Goal: Task Accomplishment & Management: Use online tool/utility

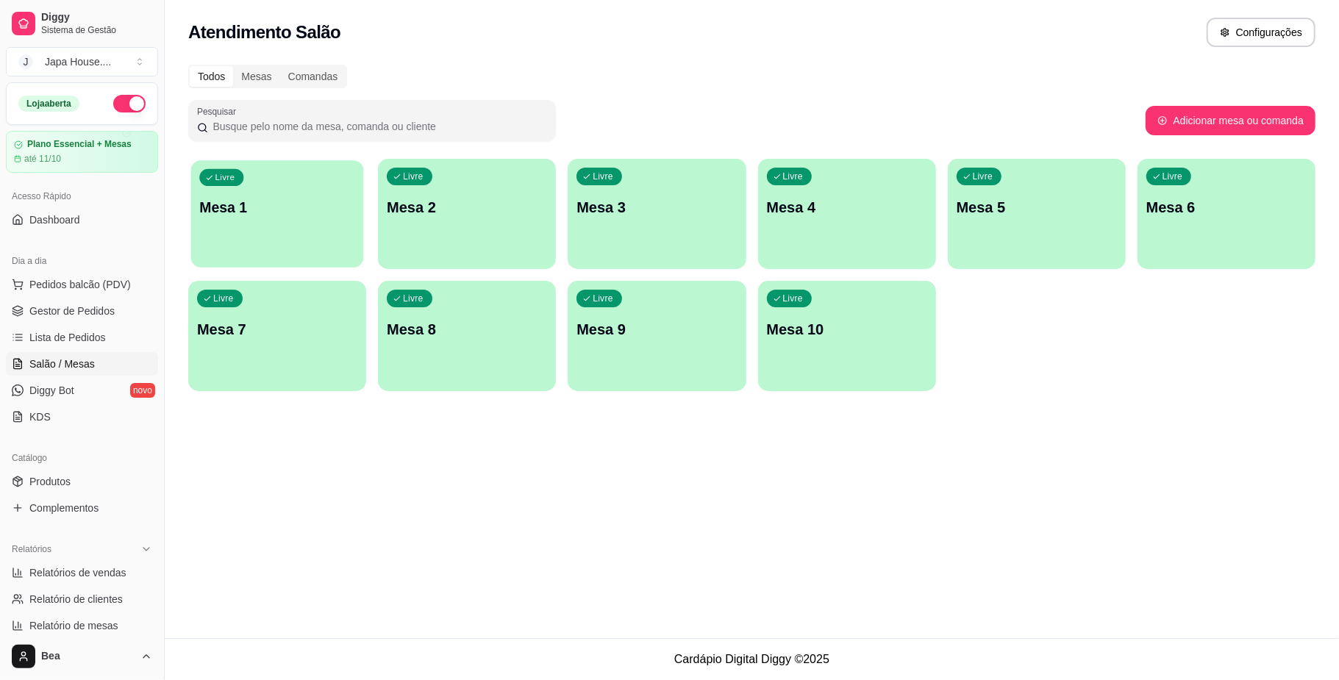
click at [280, 238] on div "Livre Mesa 1" at bounding box center [277, 205] width 173 height 90
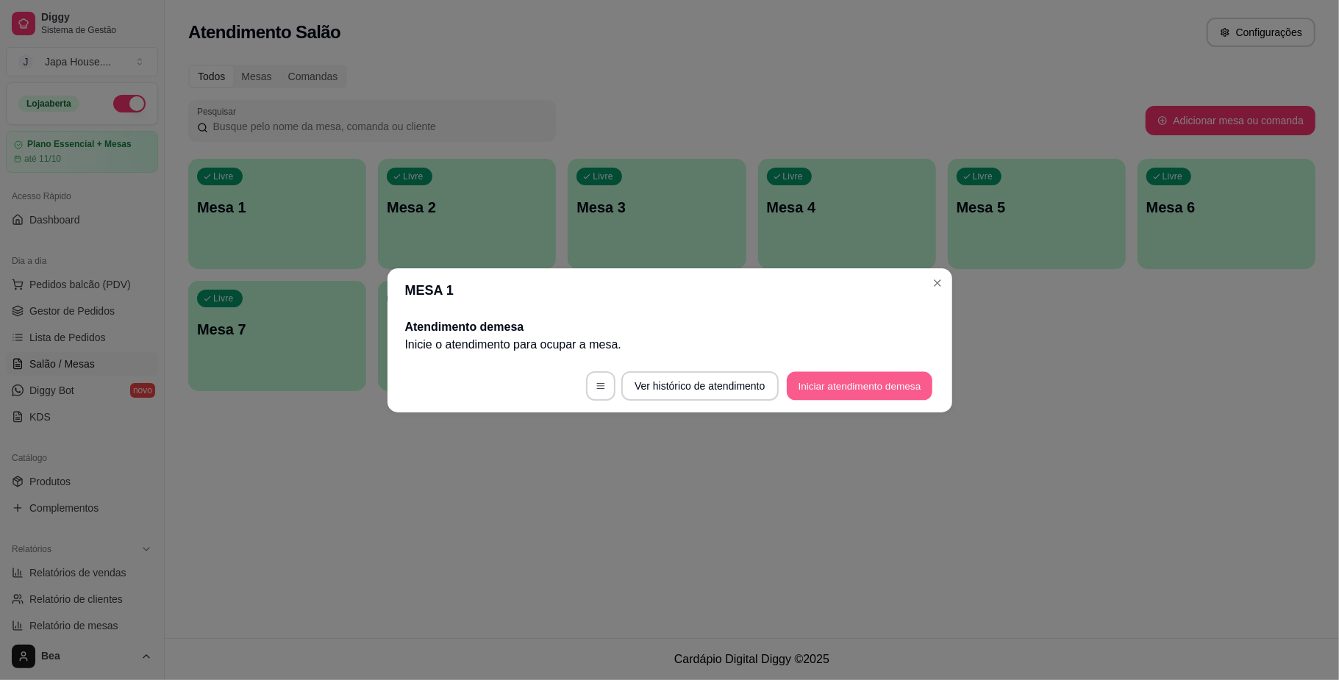
click at [827, 387] on button "Iniciar atendimento de mesa" at bounding box center [860, 385] width 146 height 29
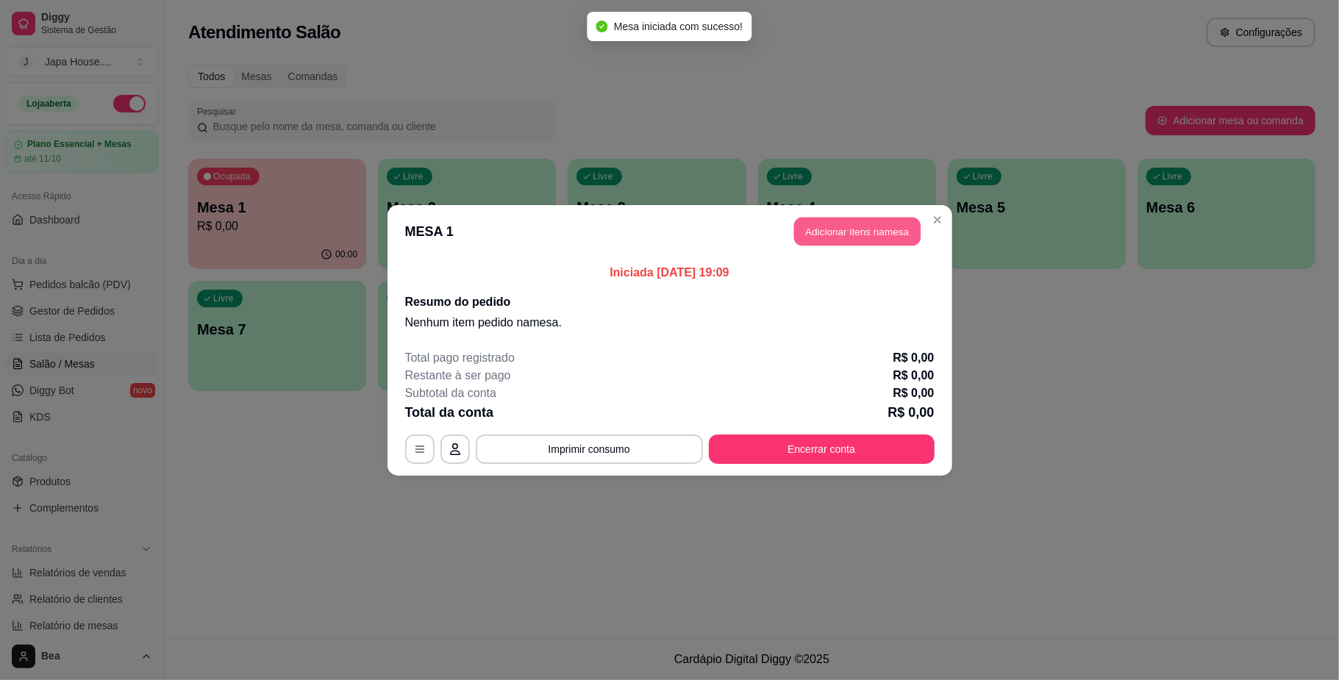
click at [839, 225] on button "Adicionar itens na mesa" at bounding box center [857, 231] width 127 height 29
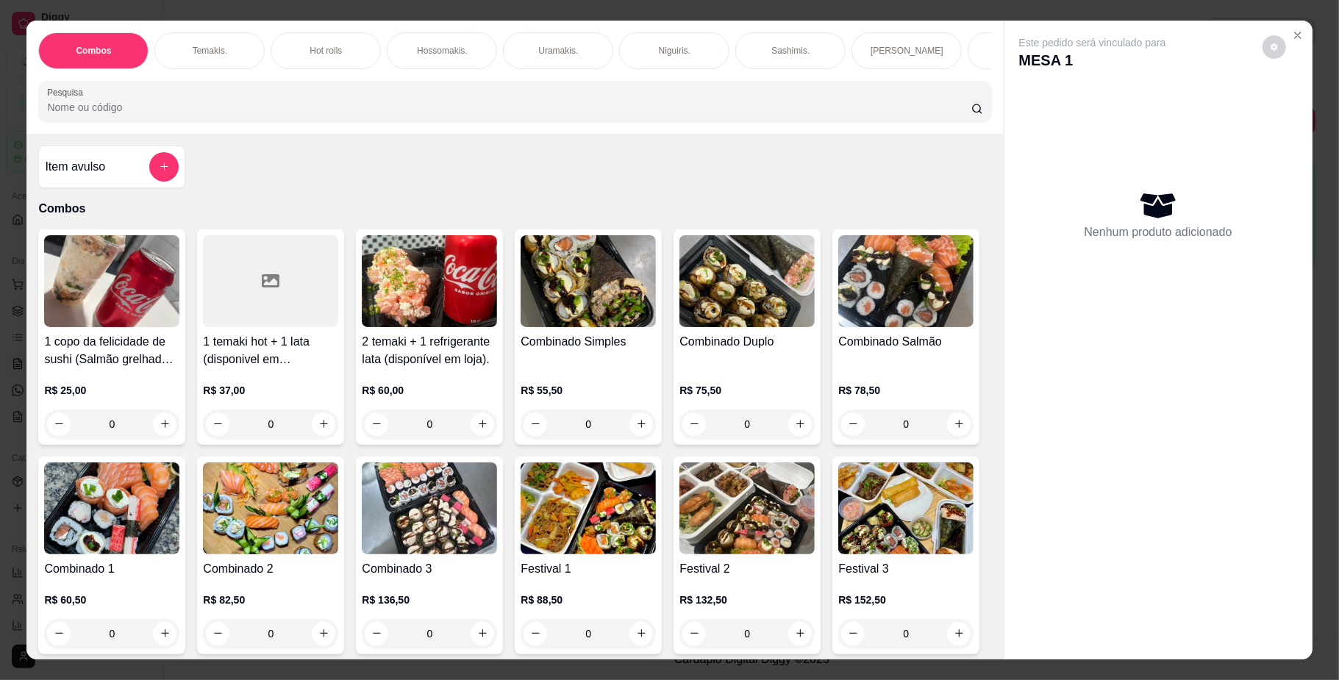
click at [212, 54] on p "Temakis." at bounding box center [210, 51] width 35 height 12
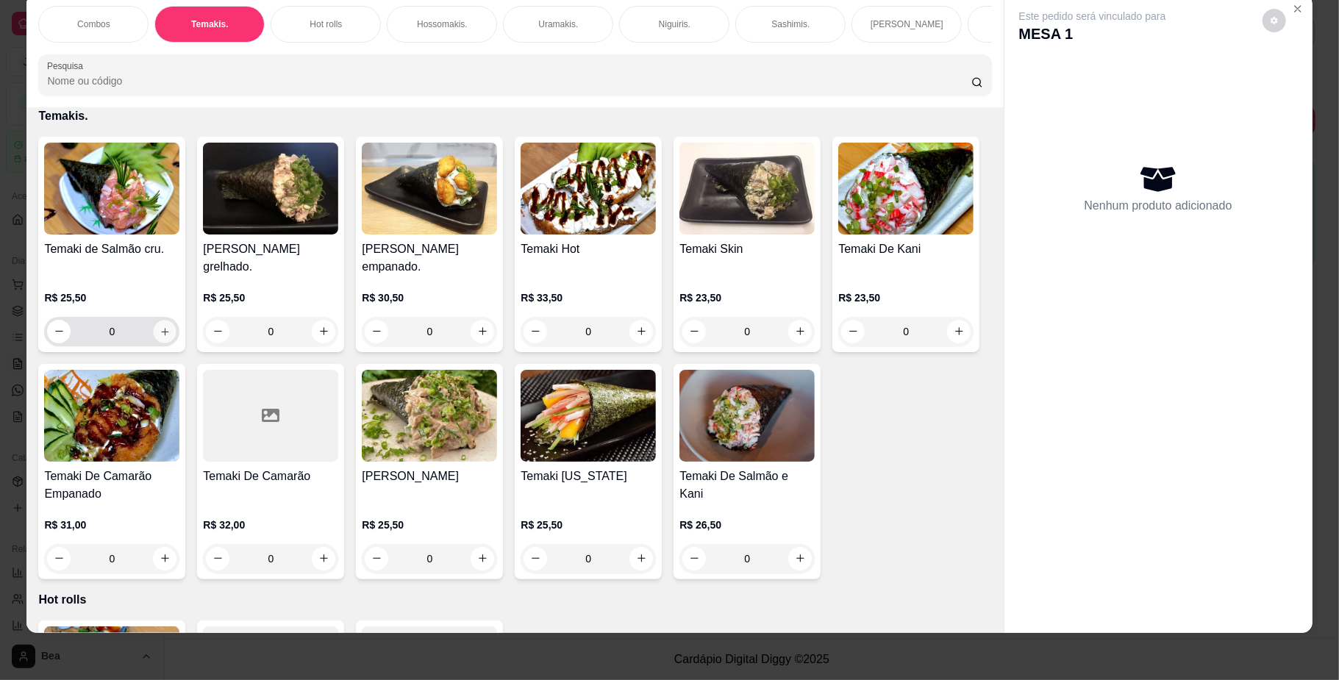
click at [160, 337] on icon "increase-product-quantity" at bounding box center [165, 331] width 11 height 11
type input "1"
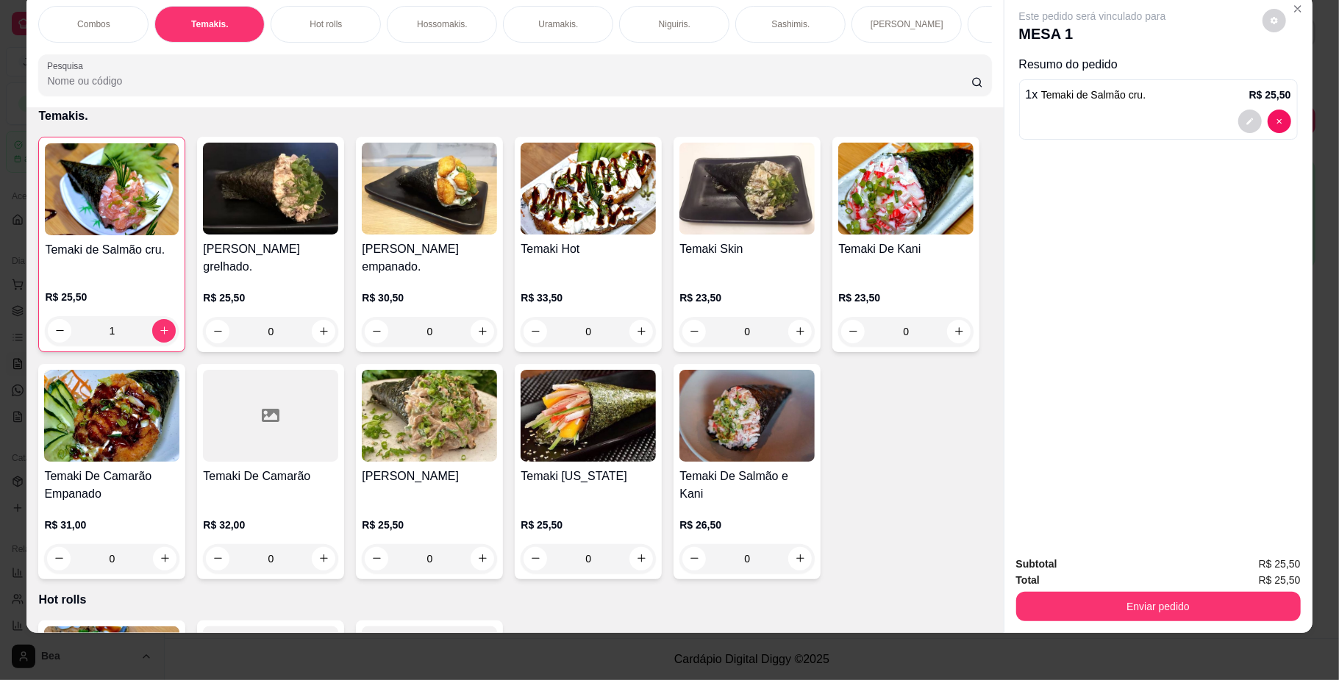
click at [335, 25] on div "Hot rolls" at bounding box center [326, 24] width 110 height 37
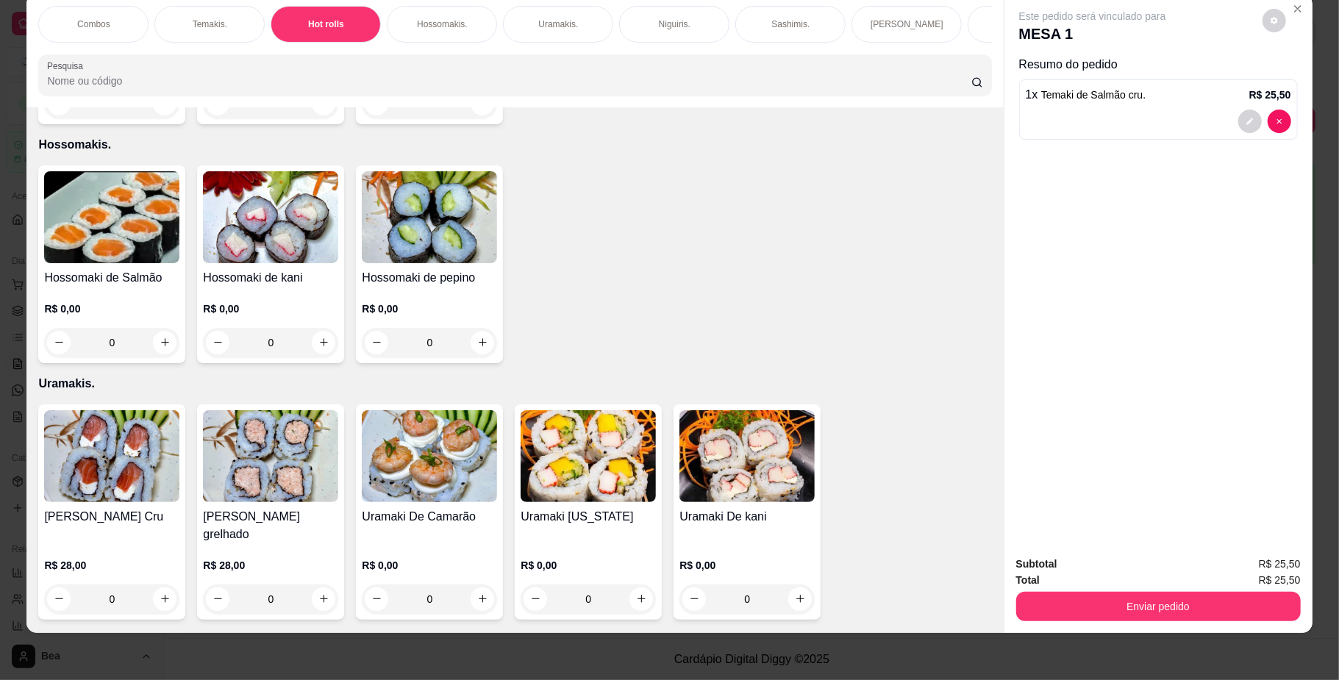
click at [156, 77] on p "R$ 15,00" at bounding box center [111, 70] width 135 height 15
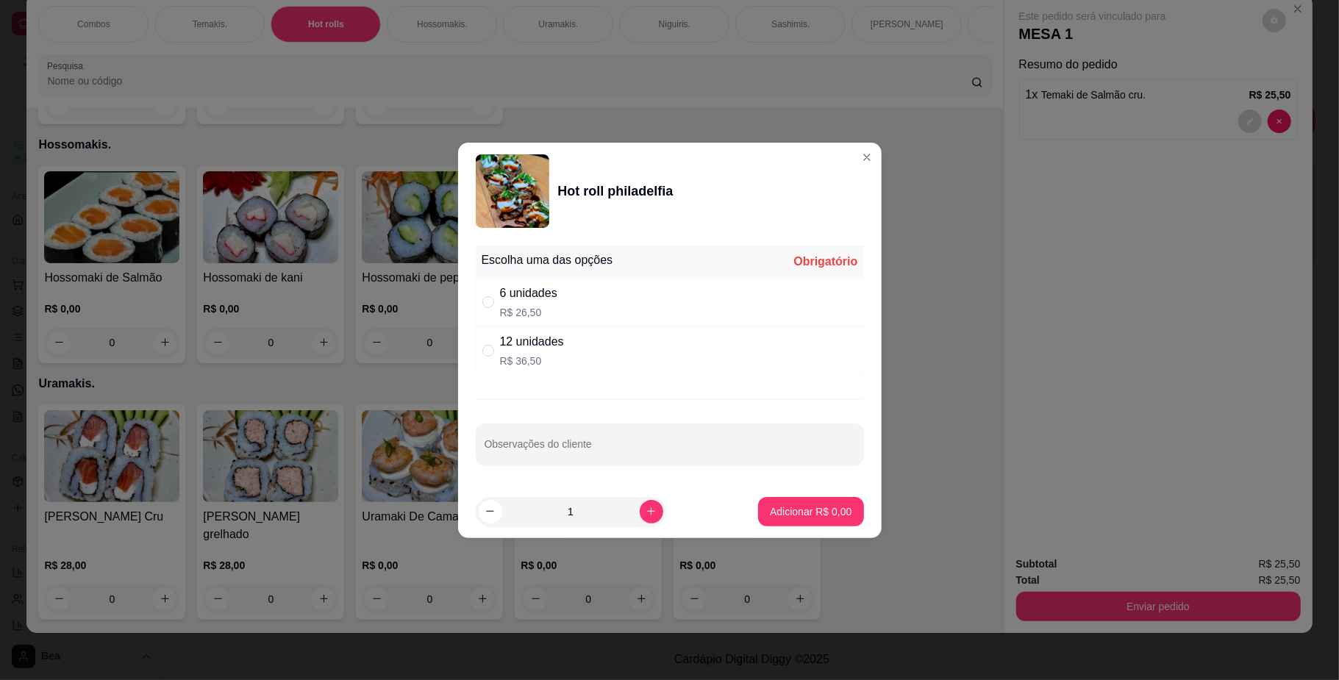
click at [577, 313] on div "6 unidades R$ 26,50" at bounding box center [670, 302] width 388 height 49
radio input "true"
click at [790, 516] on p "Adicionar R$ 26,50" at bounding box center [808, 512] width 85 height 14
type input "1"
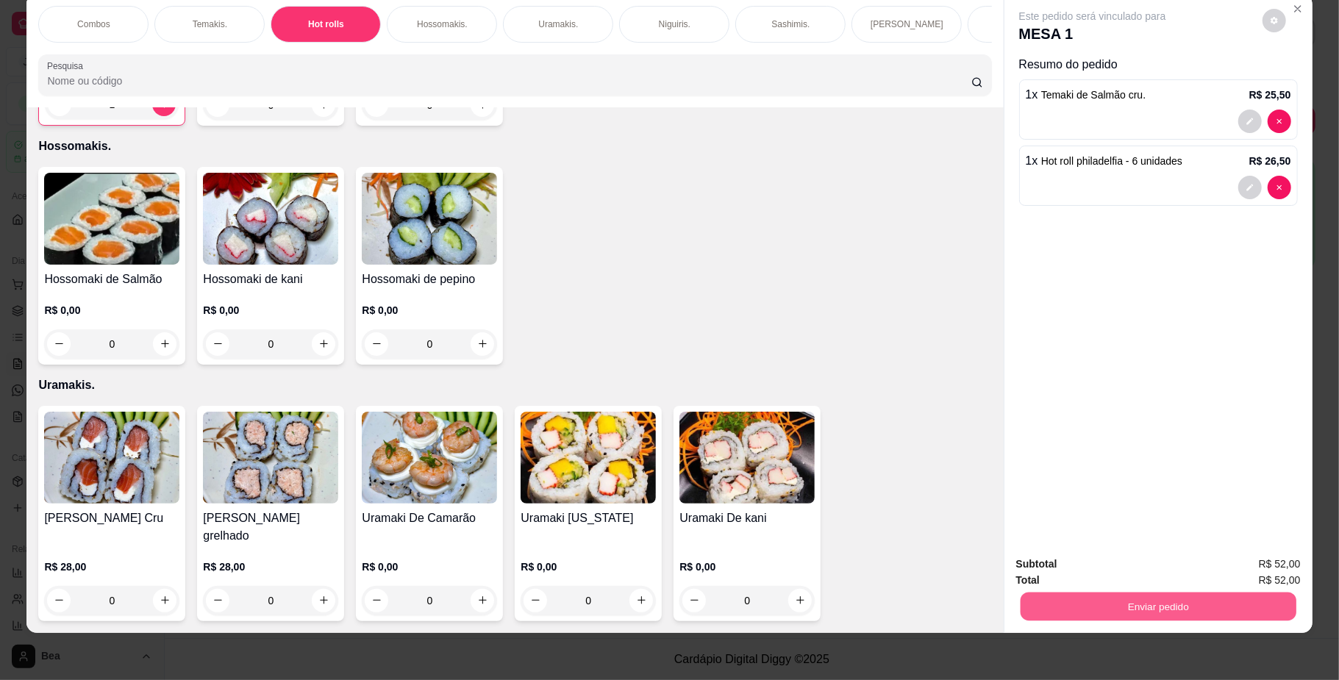
click at [1060, 607] on button "Enviar pedido" at bounding box center [1158, 607] width 276 height 29
click at [1242, 568] on button "Enviar pedido" at bounding box center [1261, 571] width 81 height 27
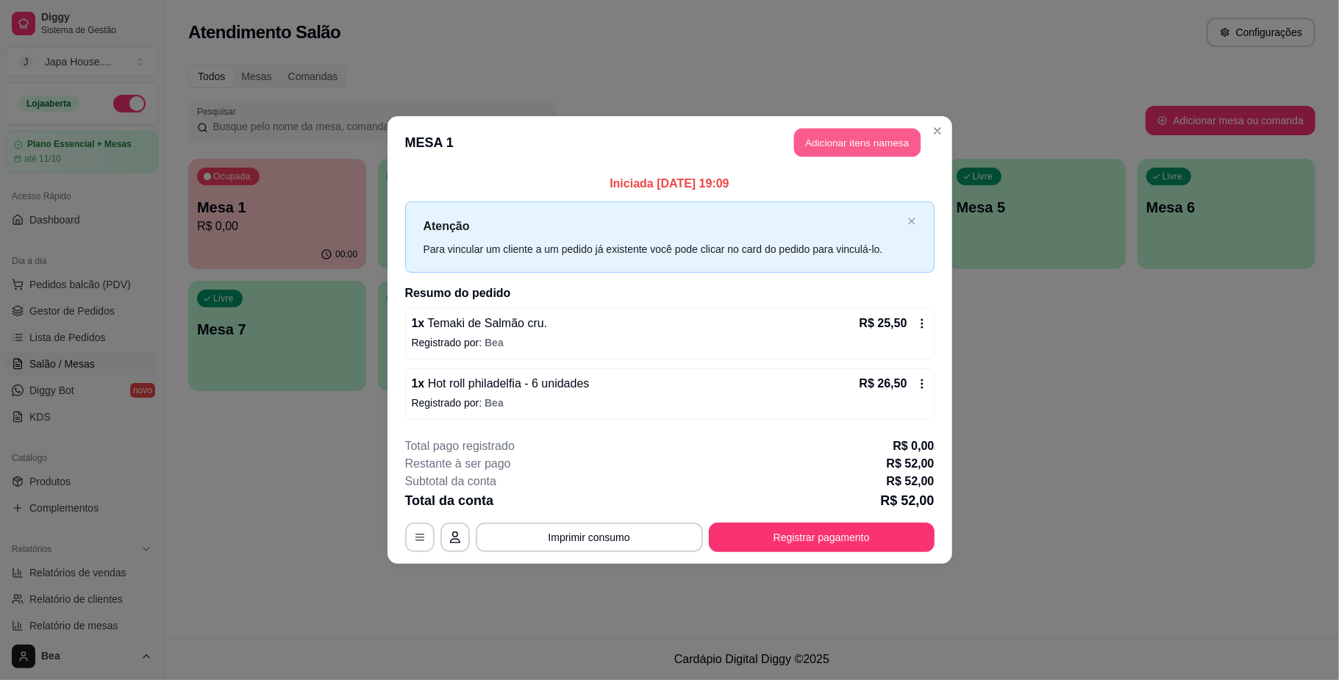
click at [864, 132] on button "Adicionar itens na mesa" at bounding box center [857, 143] width 127 height 29
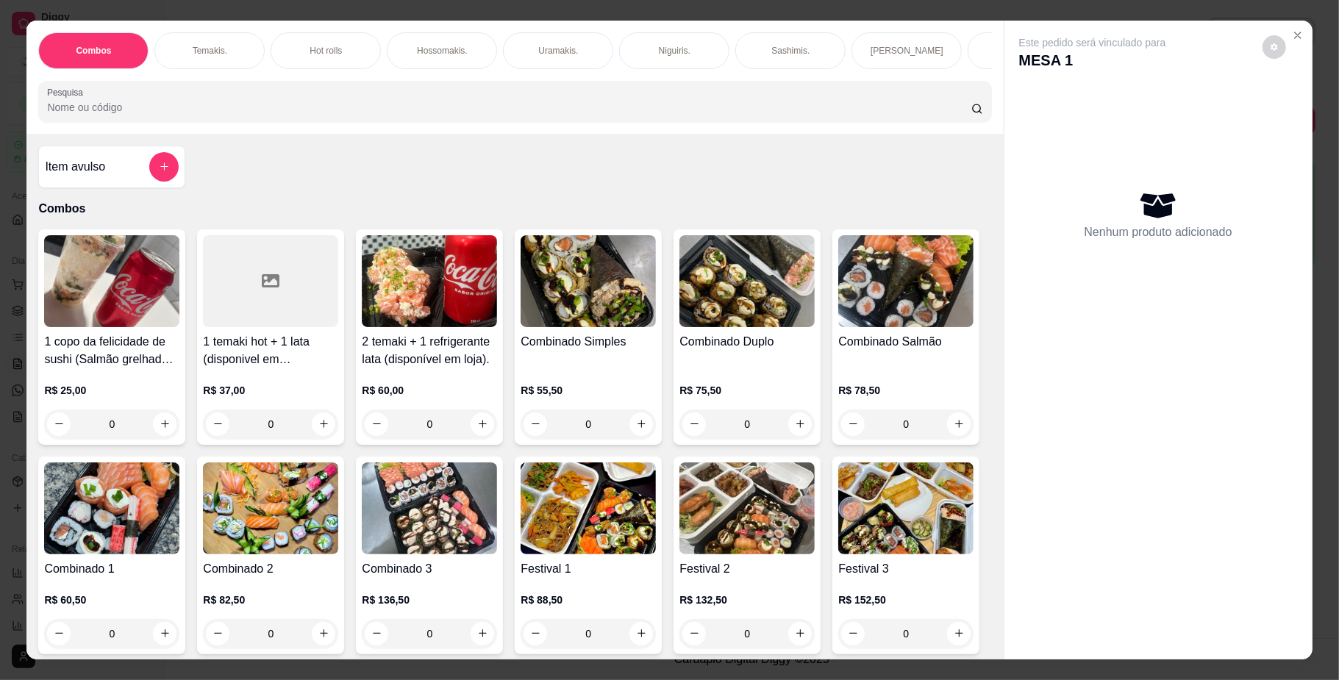
scroll to position [0, 834]
click at [307, 45] on p "Bebidas." at bounding box center [305, 51] width 35 height 12
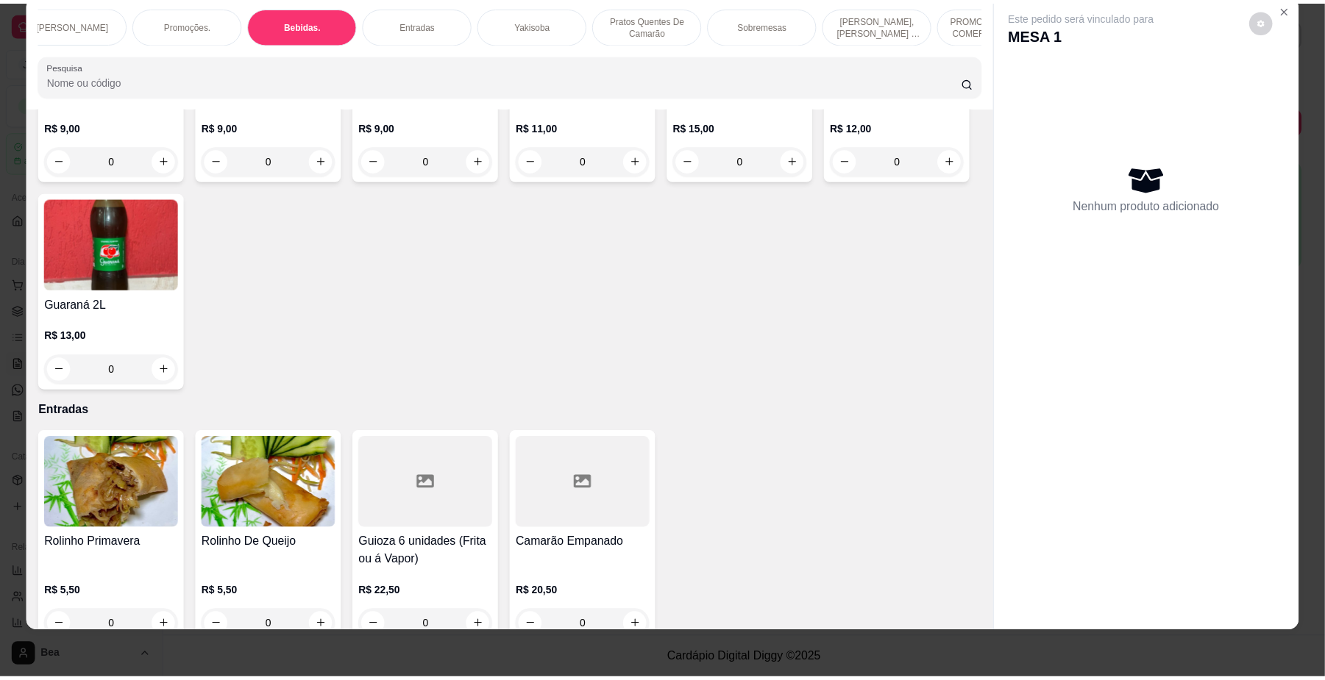
scroll to position [3573, 0]
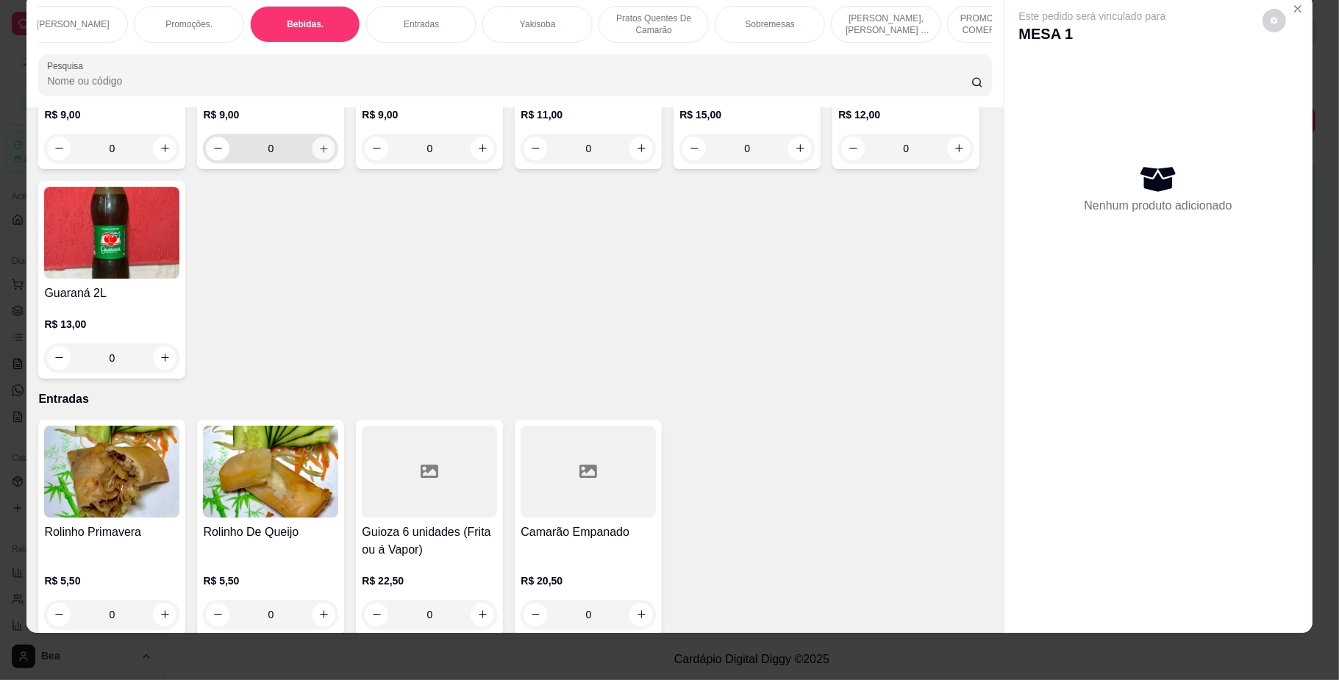
click at [335, 160] on button "increase-product-quantity" at bounding box center [324, 148] width 23 height 23
type input "1"
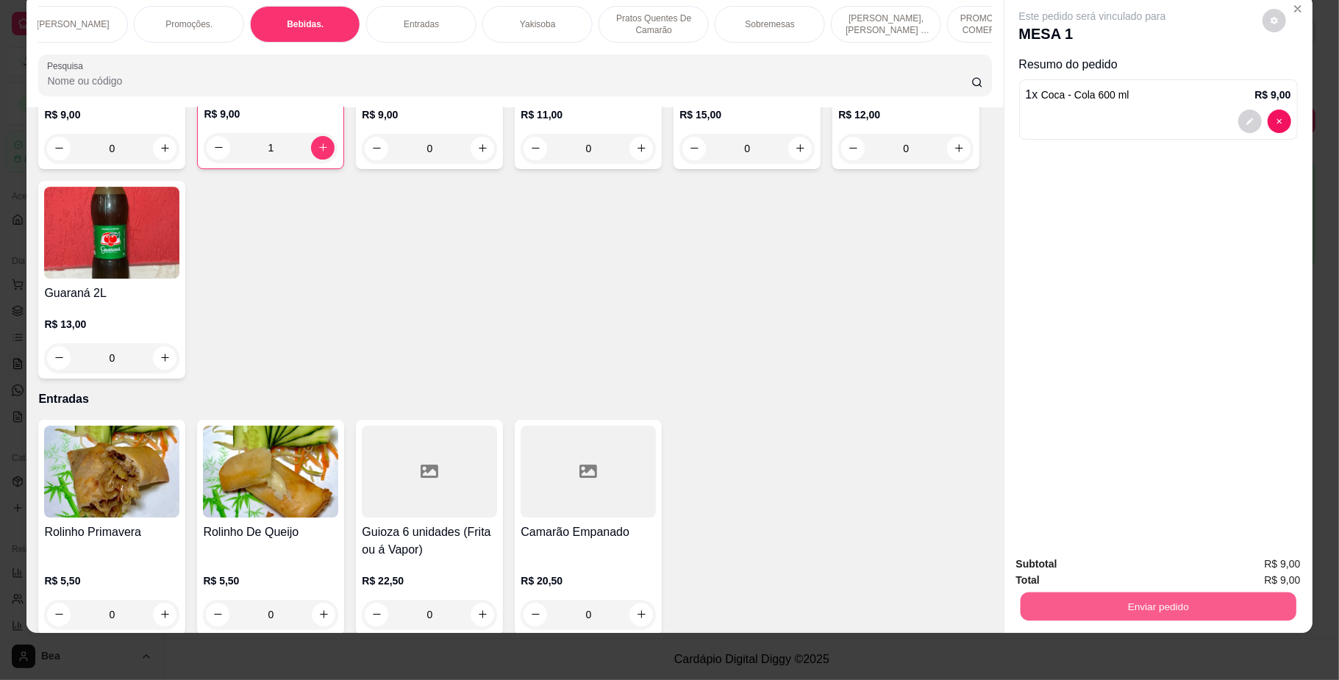
click at [1084, 616] on button "Enviar pedido" at bounding box center [1158, 607] width 276 height 29
click at [1251, 572] on button "Enviar pedido" at bounding box center [1261, 571] width 81 height 27
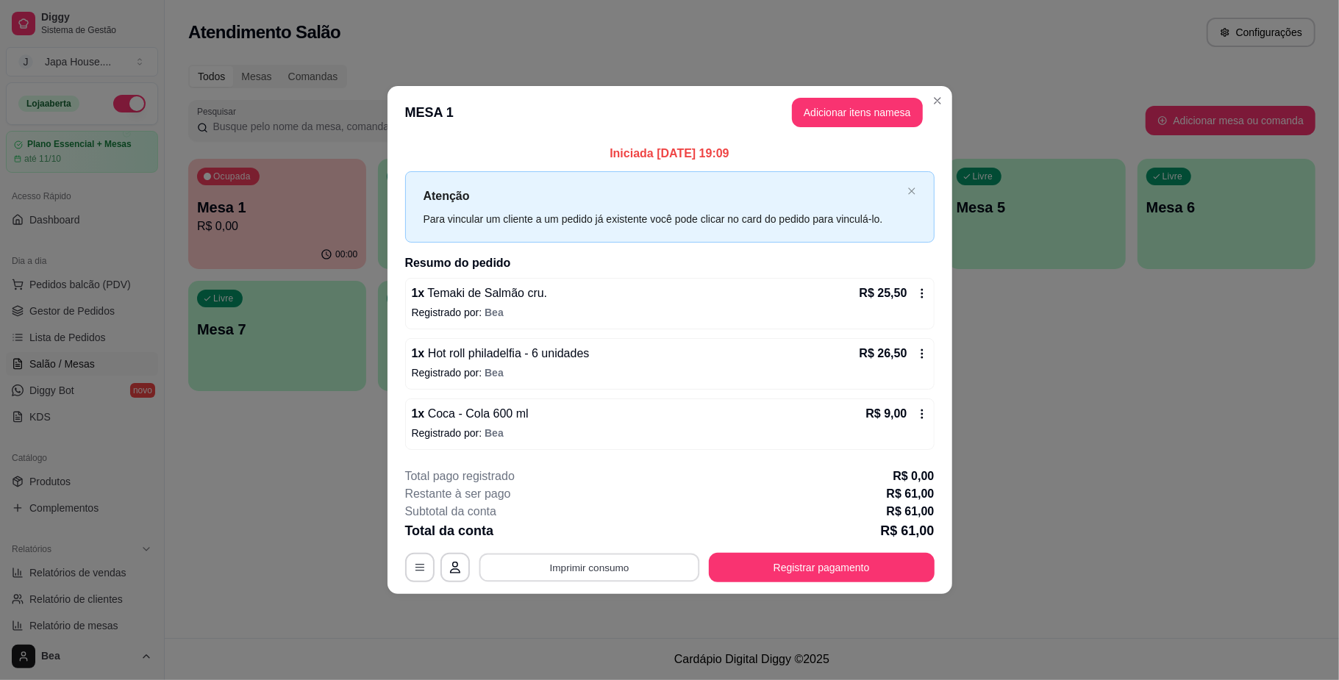
click at [619, 565] on button "Imprimir consumo" at bounding box center [589, 568] width 221 height 29
click at [593, 528] on button "IMPRESSORA" at bounding box center [593, 535] width 103 height 23
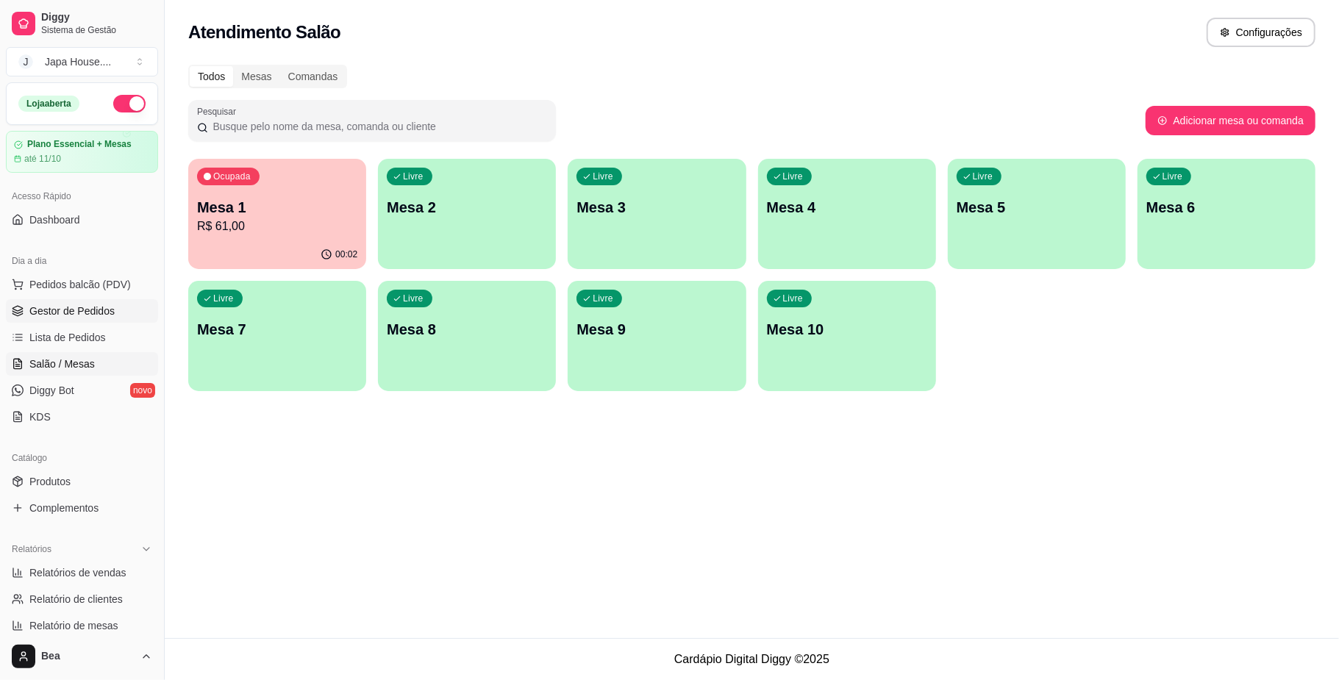
click at [89, 307] on span "Gestor de Pedidos" at bounding box center [71, 311] width 85 height 15
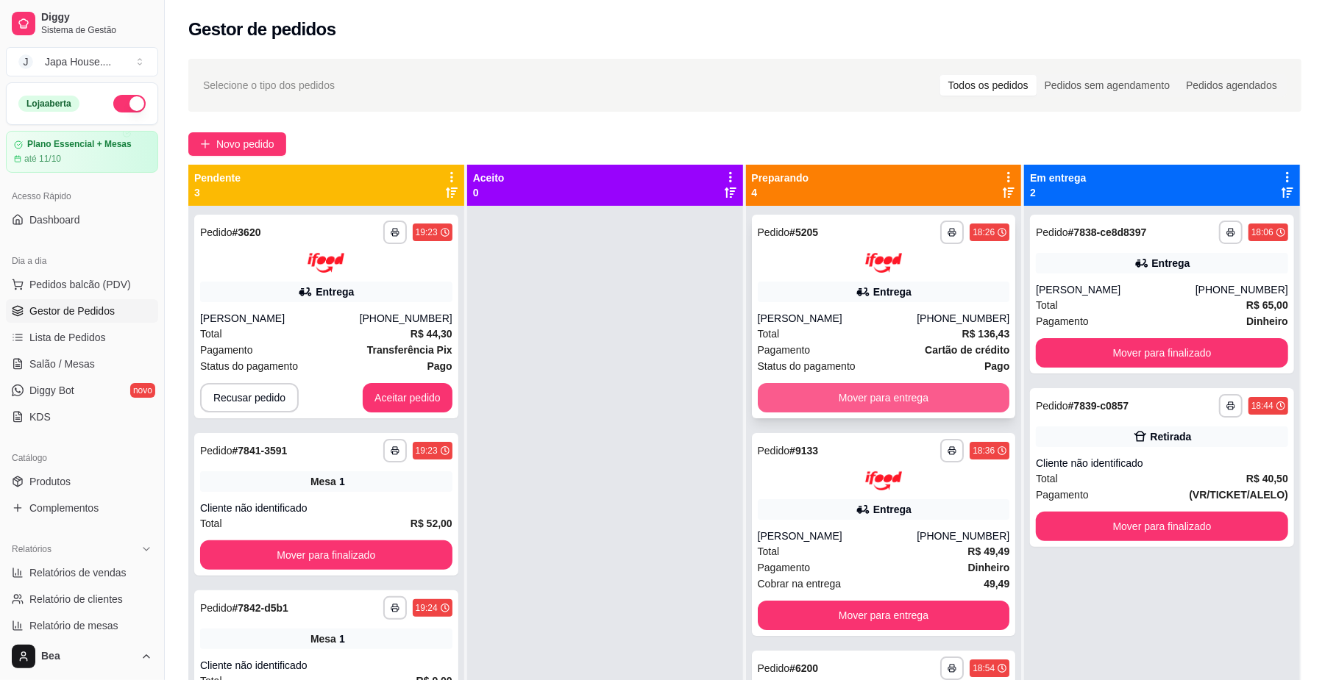
click at [889, 394] on button "Mover para entrega" at bounding box center [884, 397] width 252 height 29
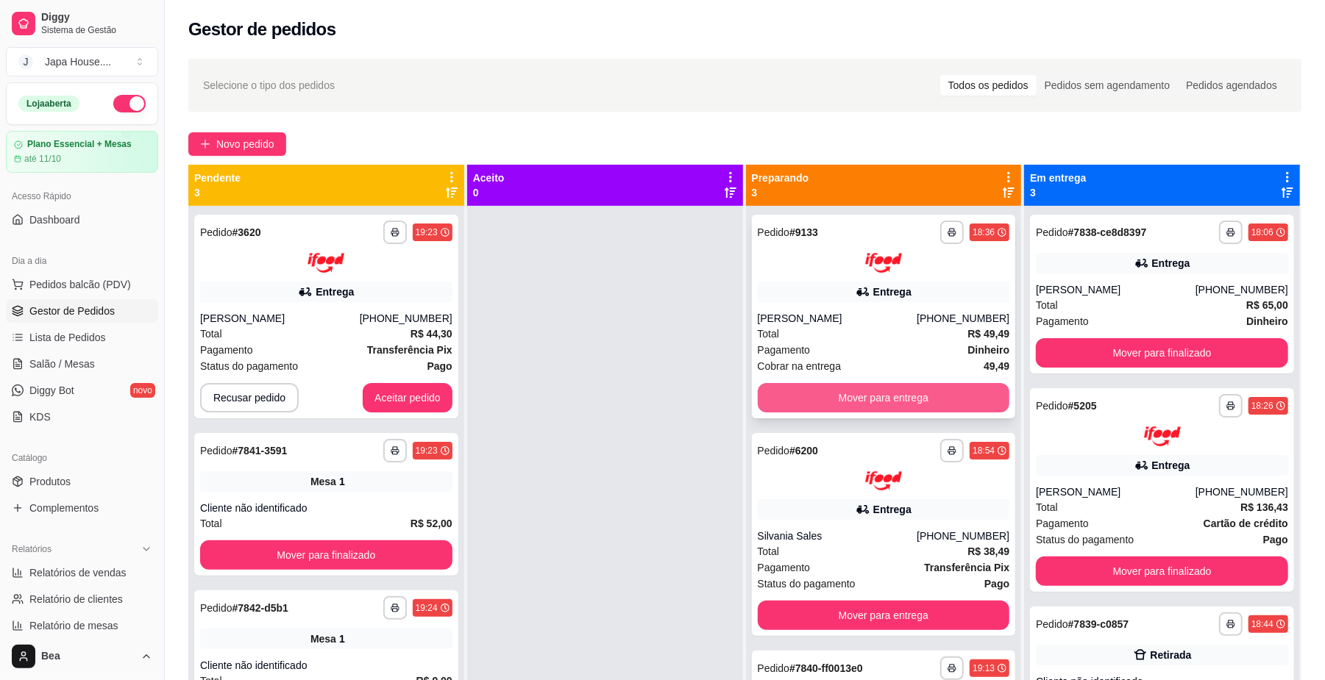
click at [889, 393] on button "Mover para entrega" at bounding box center [884, 397] width 252 height 29
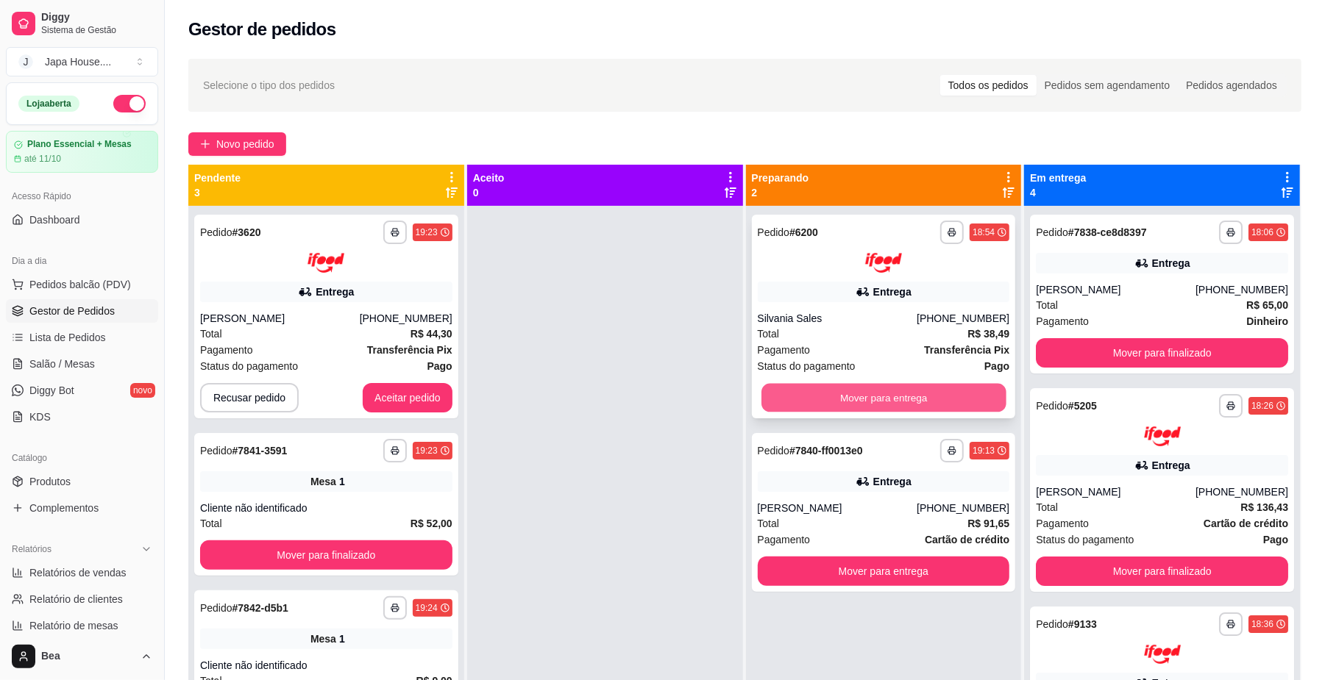
click at [851, 394] on button "Mover para entrega" at bounding box center [883, 397] width 244 height 29
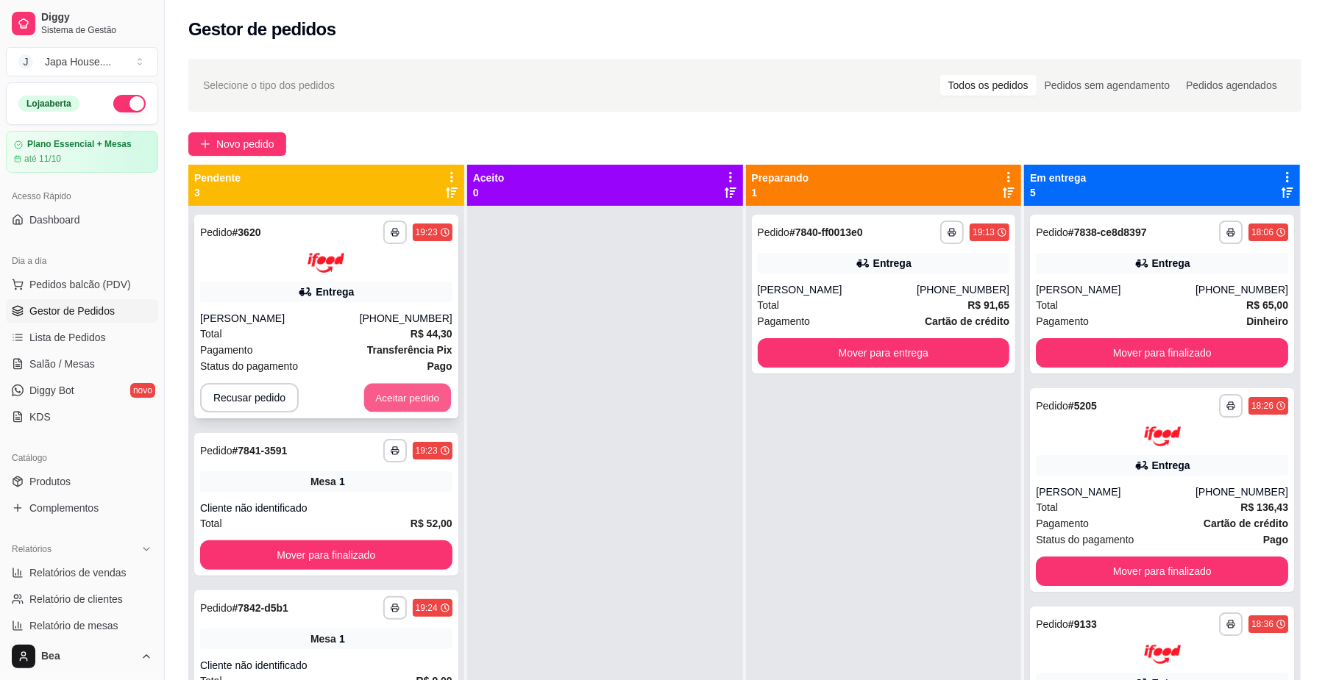
click at [422, 393] on button "Aceitar pedido" at bounding box center [407, 397] width 87 height 29
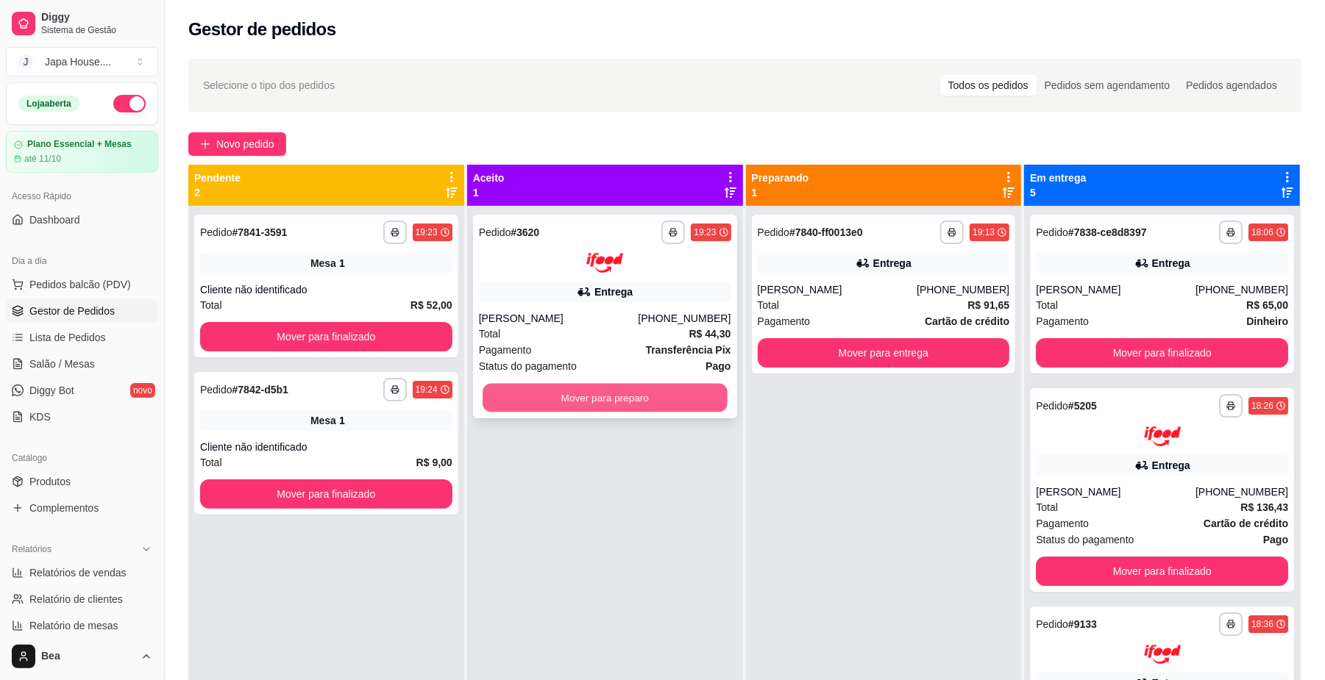
click at [544, 393] on button "Mover para preparo" at bounding box center [605, 397] width 244 height 29
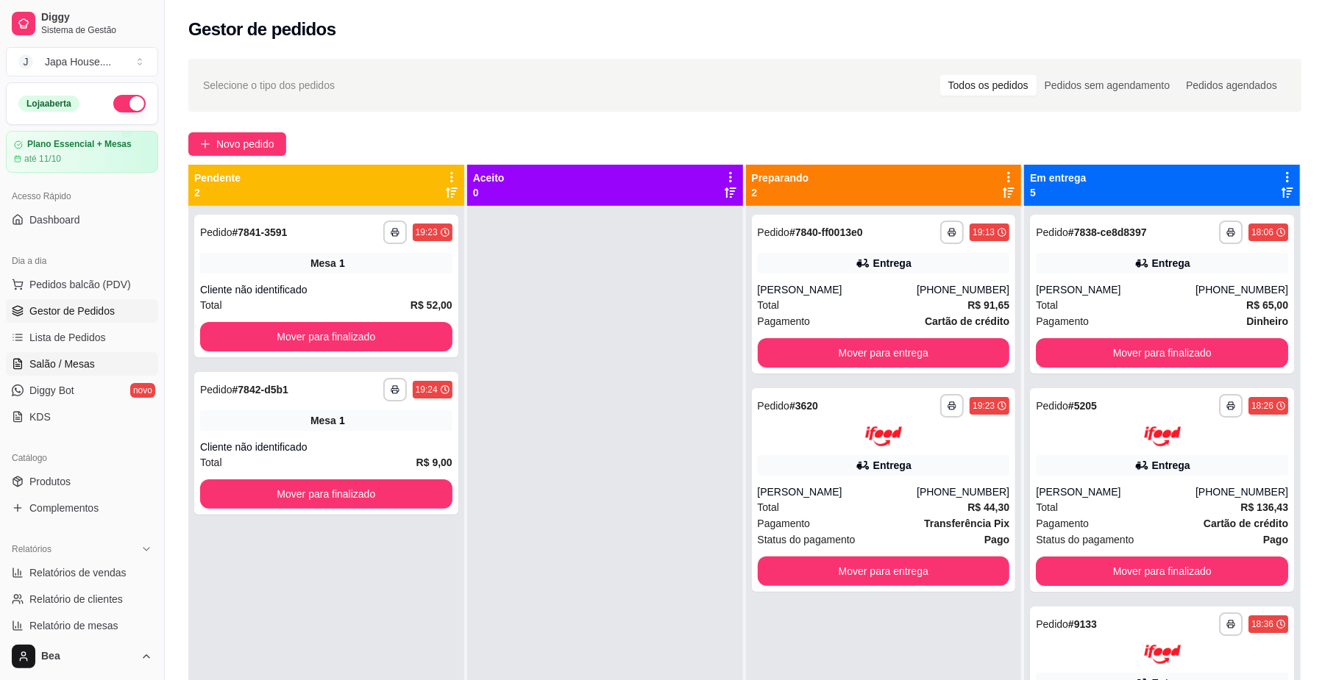
click at [59, 366] on span "Salão / Mesas" at bounding box center [61, 364] width 65 height 15
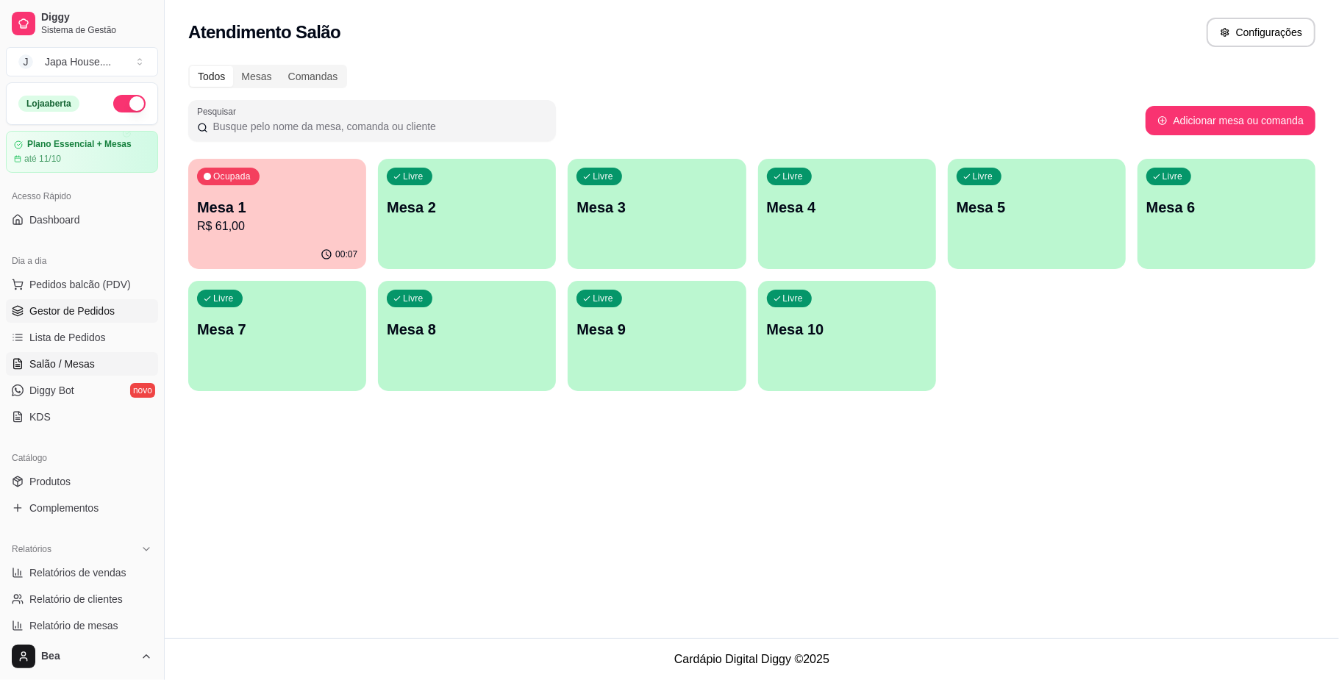
click at [82, 316] on span "Gestor de Pedidos" at bounding box center [71, 311] width 85 height 15
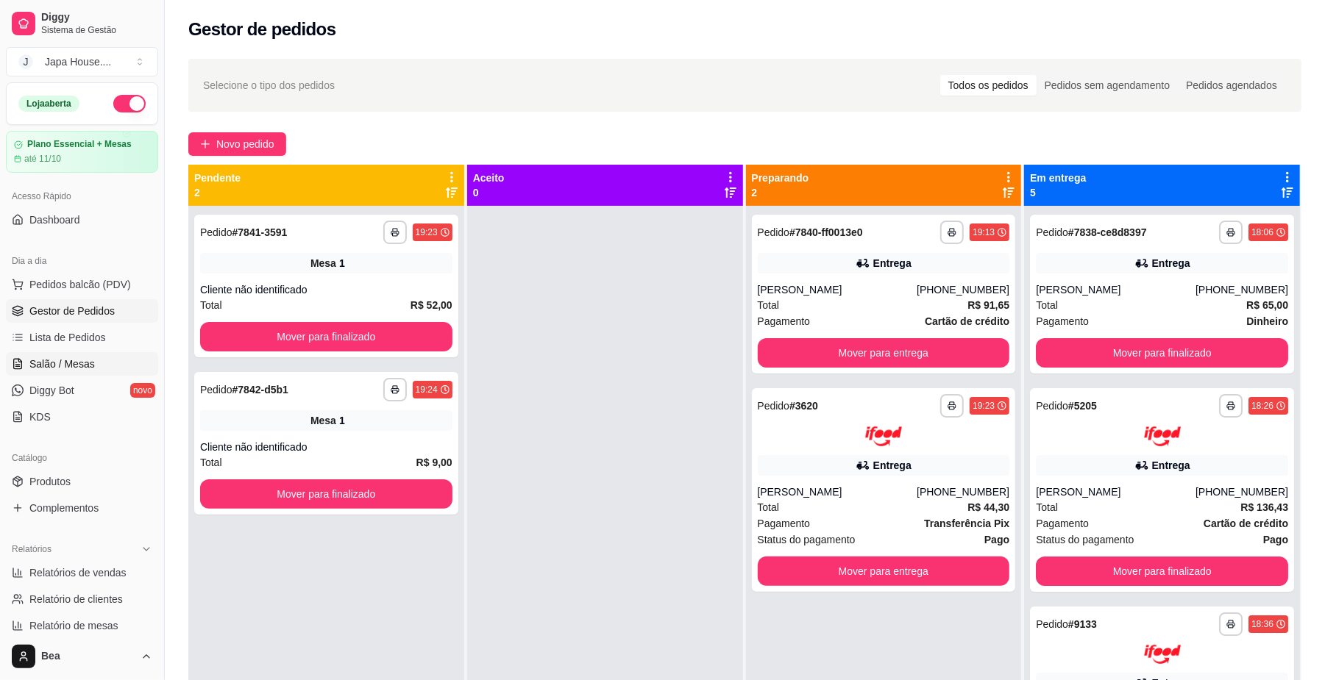
click at [95, 356] on link "Salão / Mesas" at bounding box center [82, 364] width 152 height 24
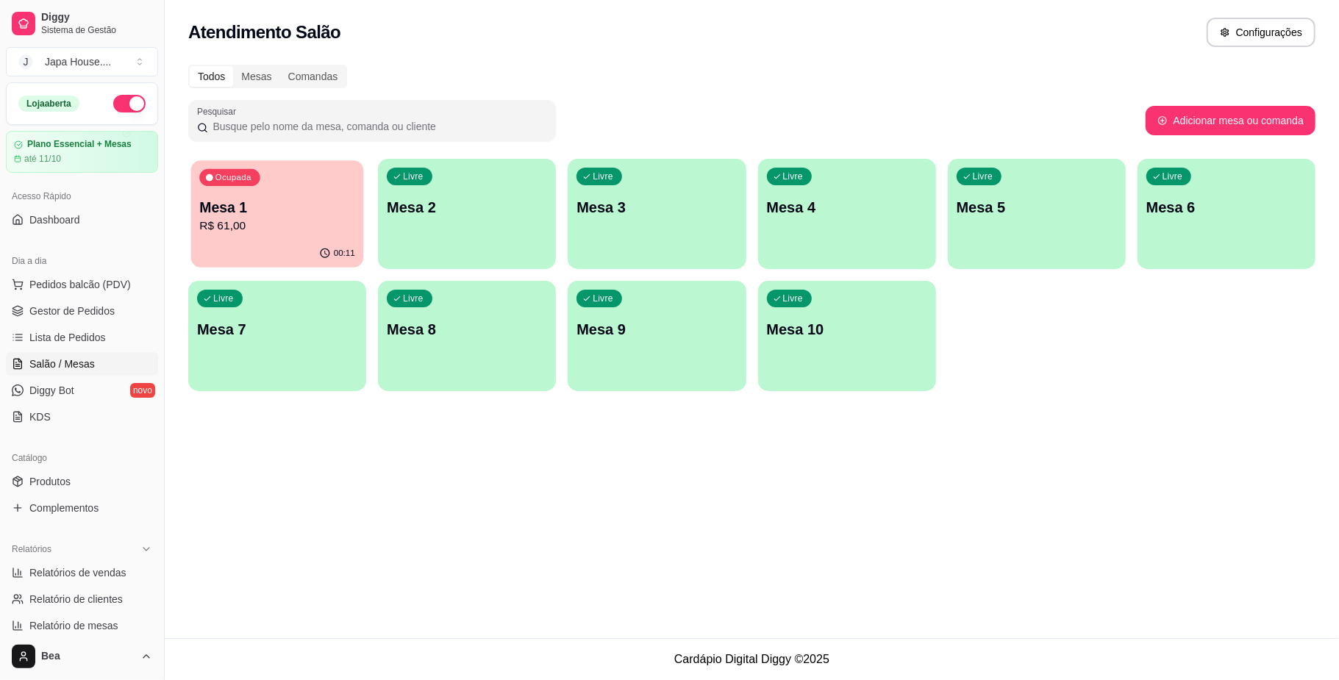
click at [299, 239] on div "Ocupada Mesa 1 R$ 61,00" at bounding box center [277, 199] width 173 height 79
click at [89, 312] on span "Gestor de Pedidos" at bounding box center [71, 311] width 85 height 15
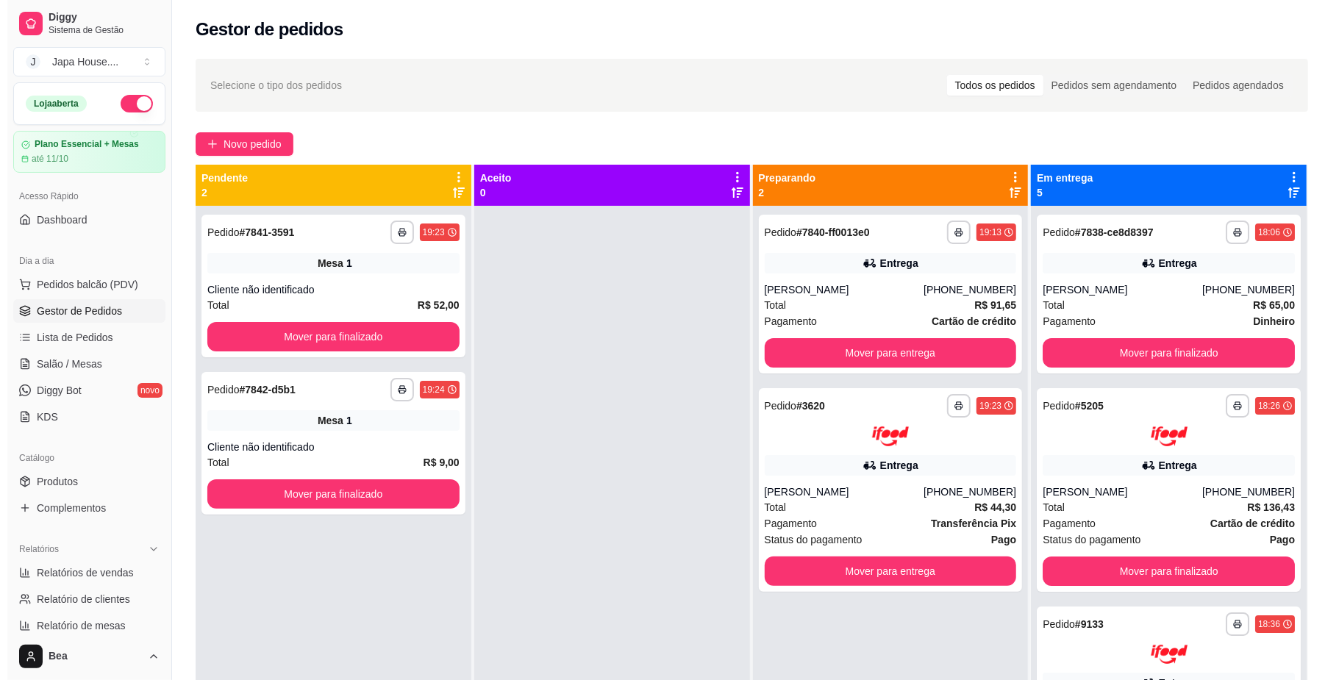
scroll to position [36, 0]
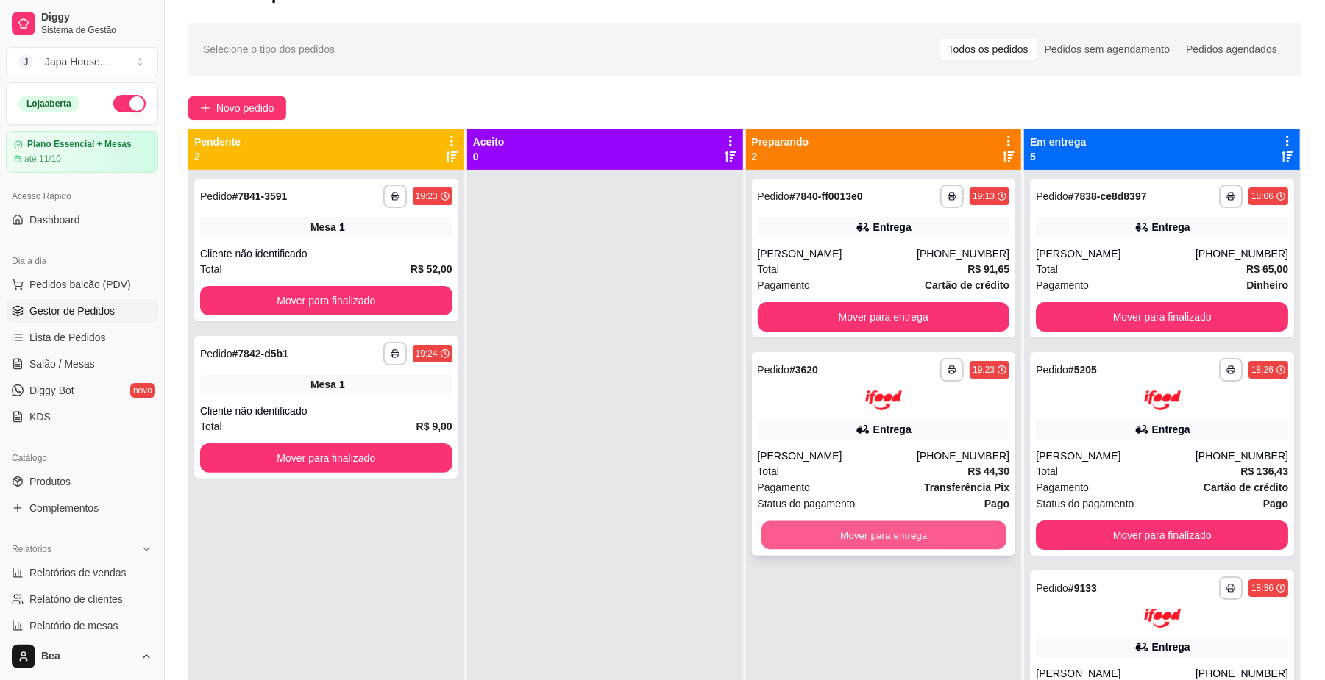
click at [889, 537] on button "Mover para entrega" at bounding box center [883, 535] width 244 height 29
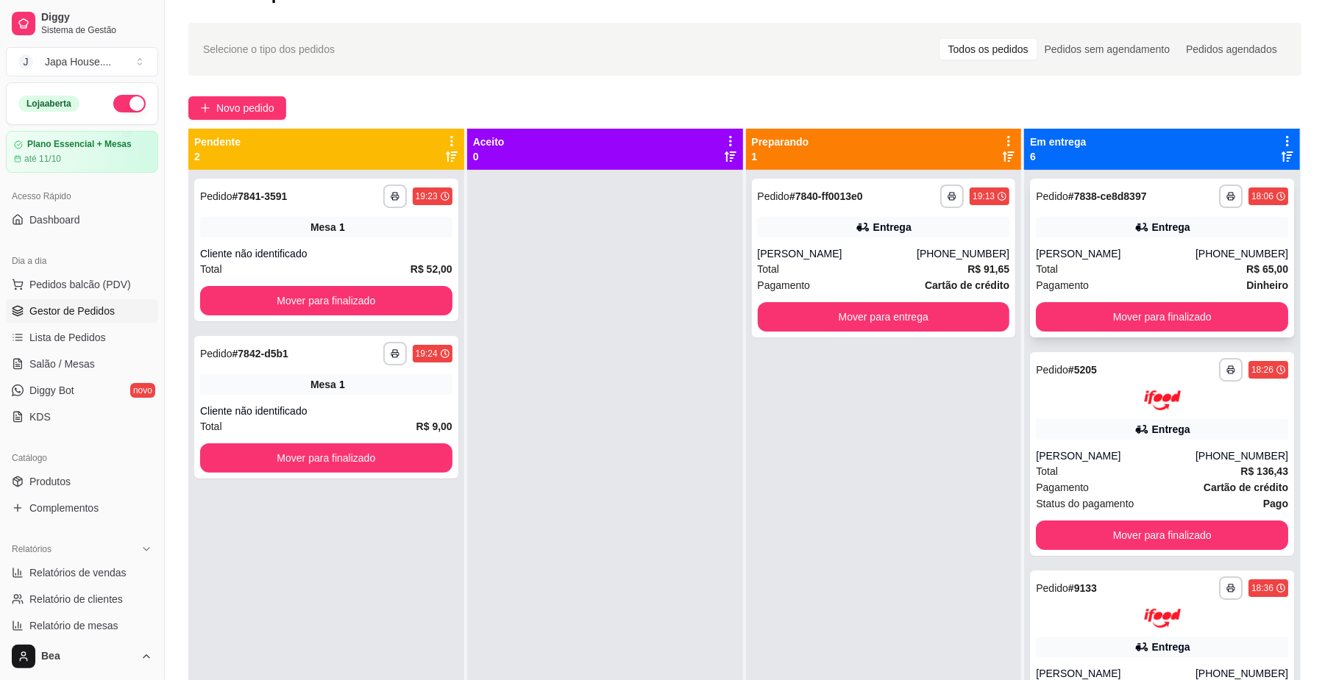
click at [1122, 272] on div "Total R$ 65,00" at bounding box center [1162, 269] width 252 height 16
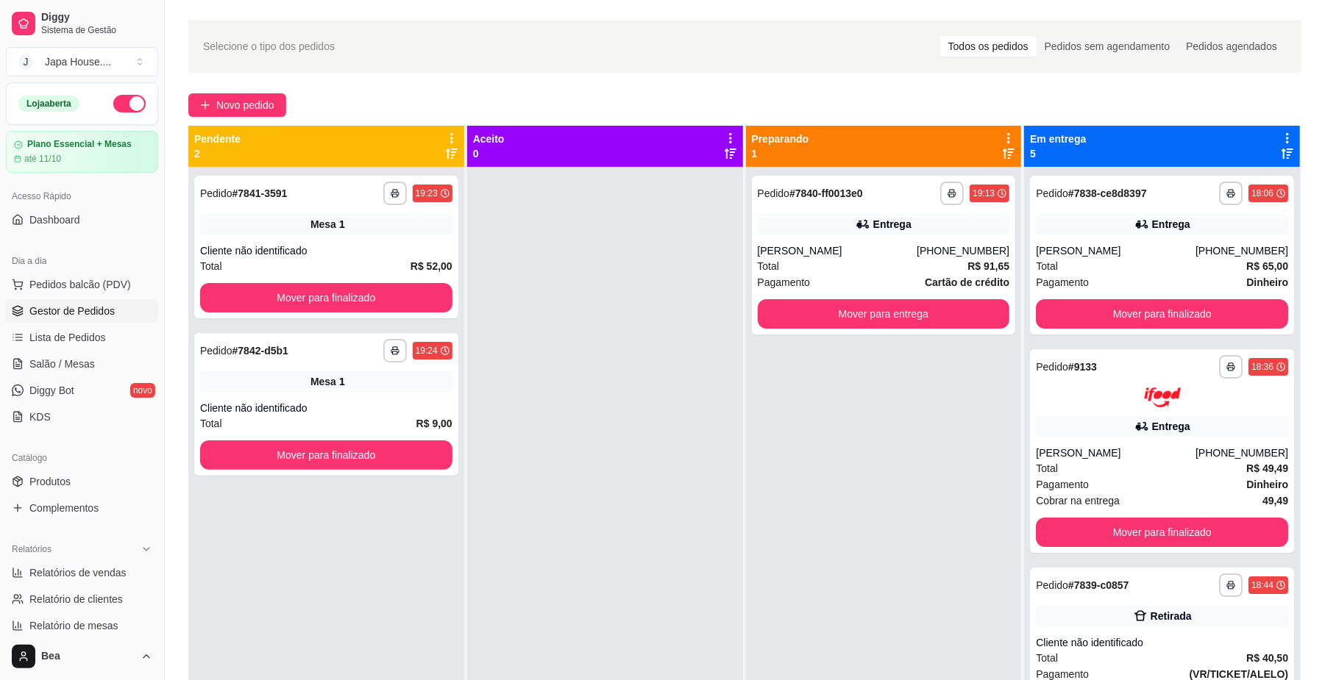
scroll to position [0, 0]
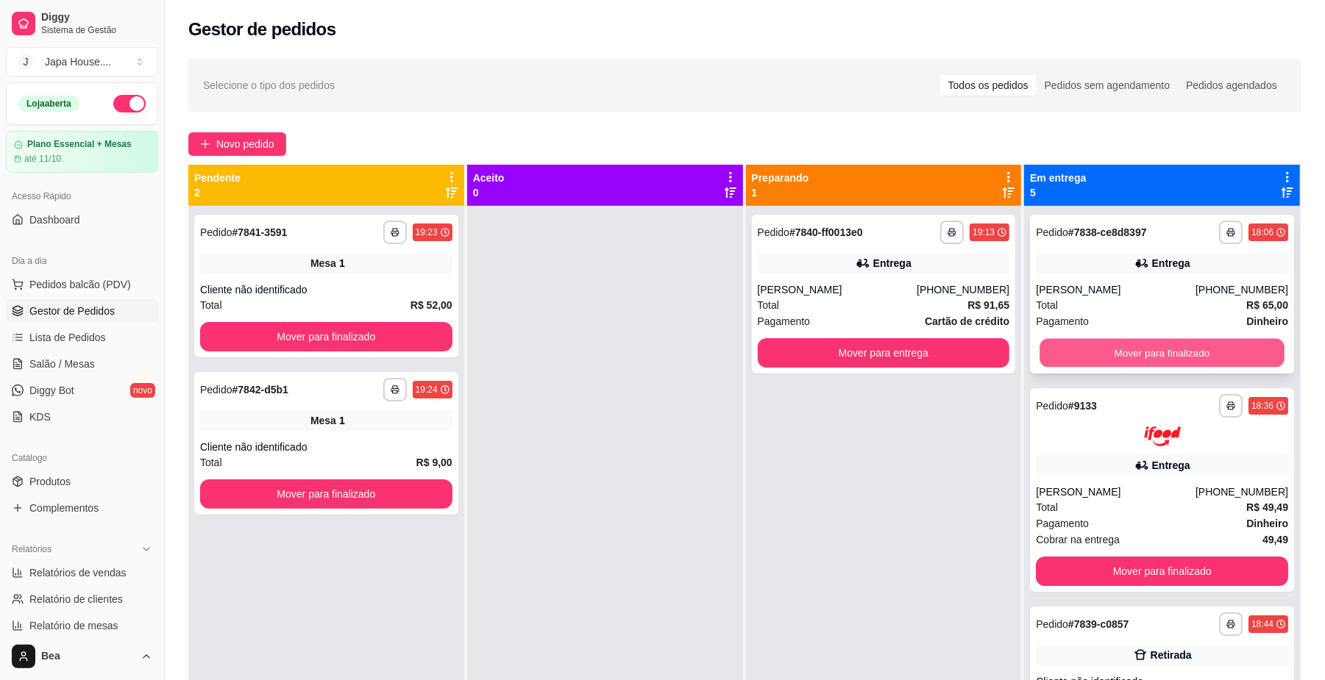
click at [1157, 348] on button "Mover para finalizado" at bounding box center [1161, 353] width 244 height 29
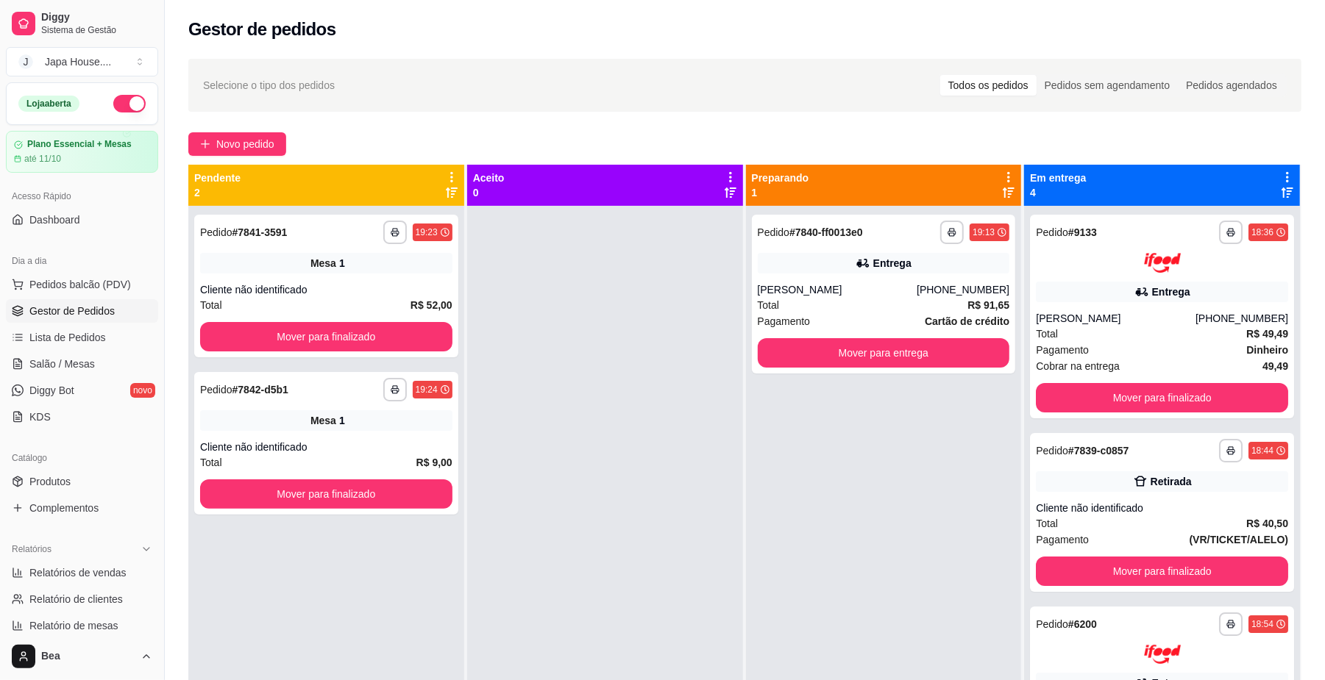
click at [150, 386] on div "Diggy Sistema de Gestão J Japa House. ... Loja aberta Plano Essencial + Mesas a…" at bounding box center [82, 340] width 164 height 680
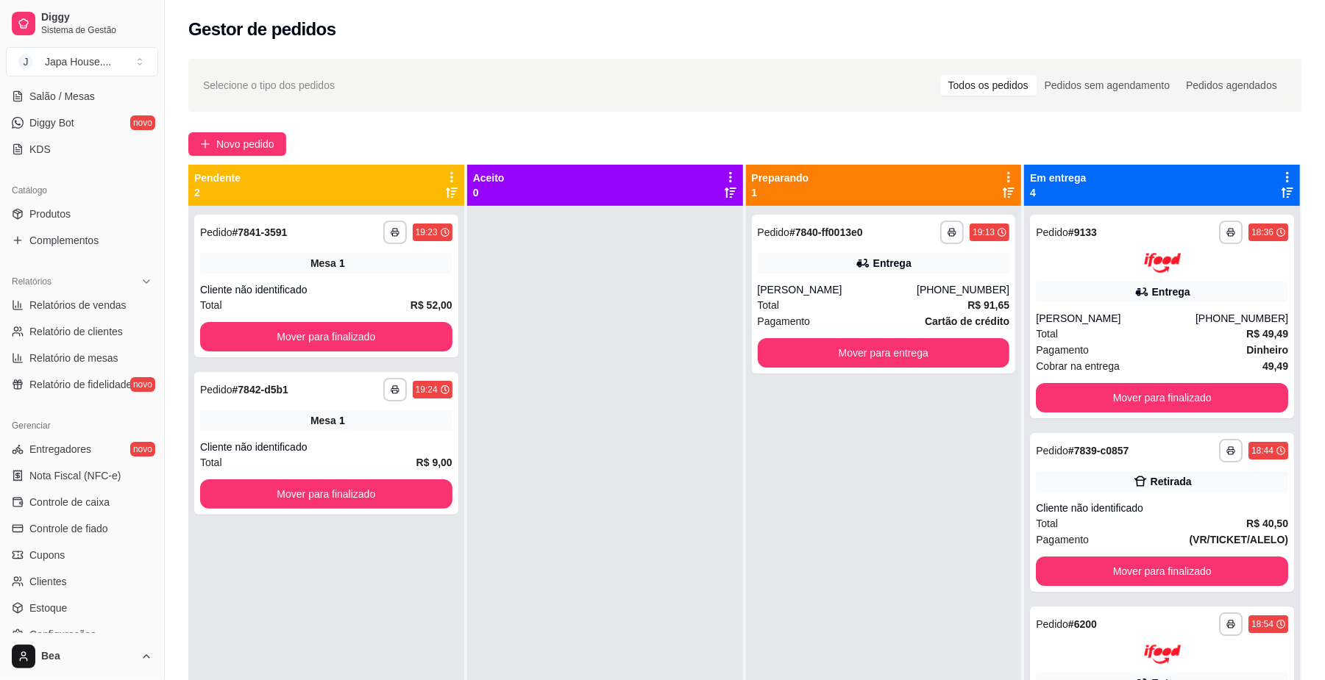
scroll to position [271, 0]
click at [90, 494] on span "Controle de caixa" at bounding box center [69, 499] width 80 height 15
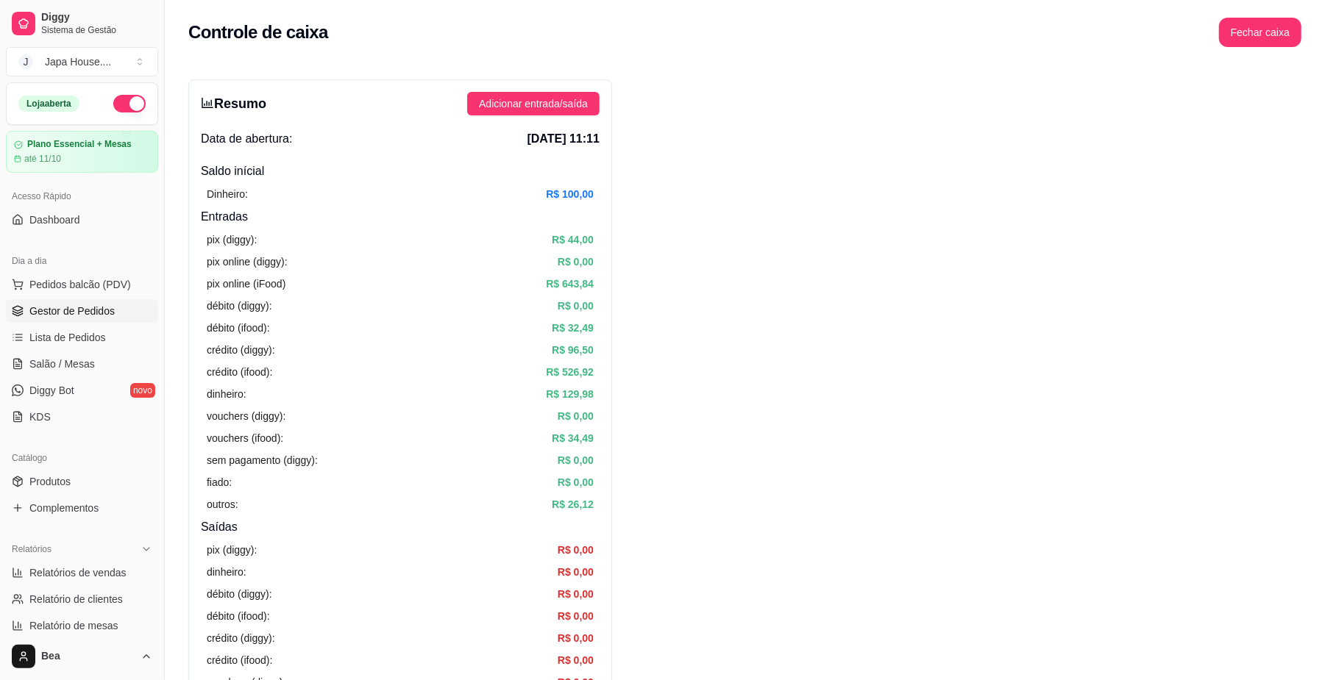
click at [119, 318] on link "Gestor de Pedidos" at bounding box center [82, 311] width 152 height 24
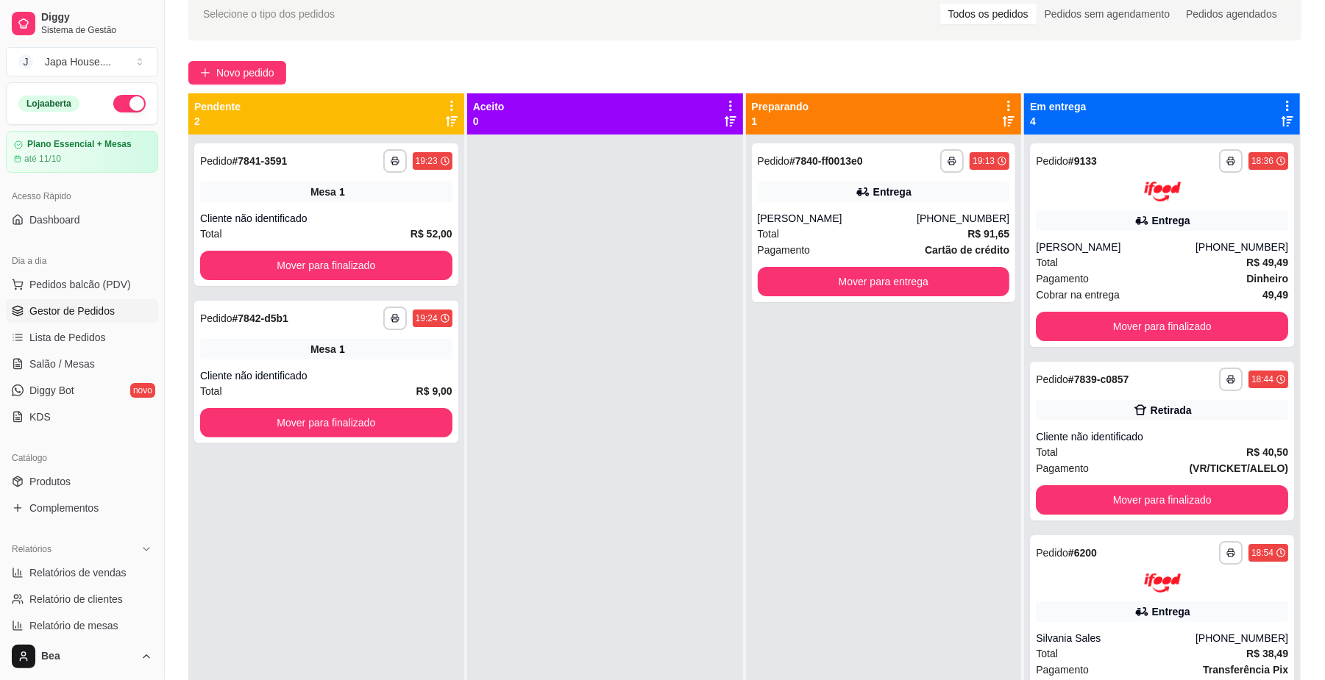
scroll to position [127, 0]
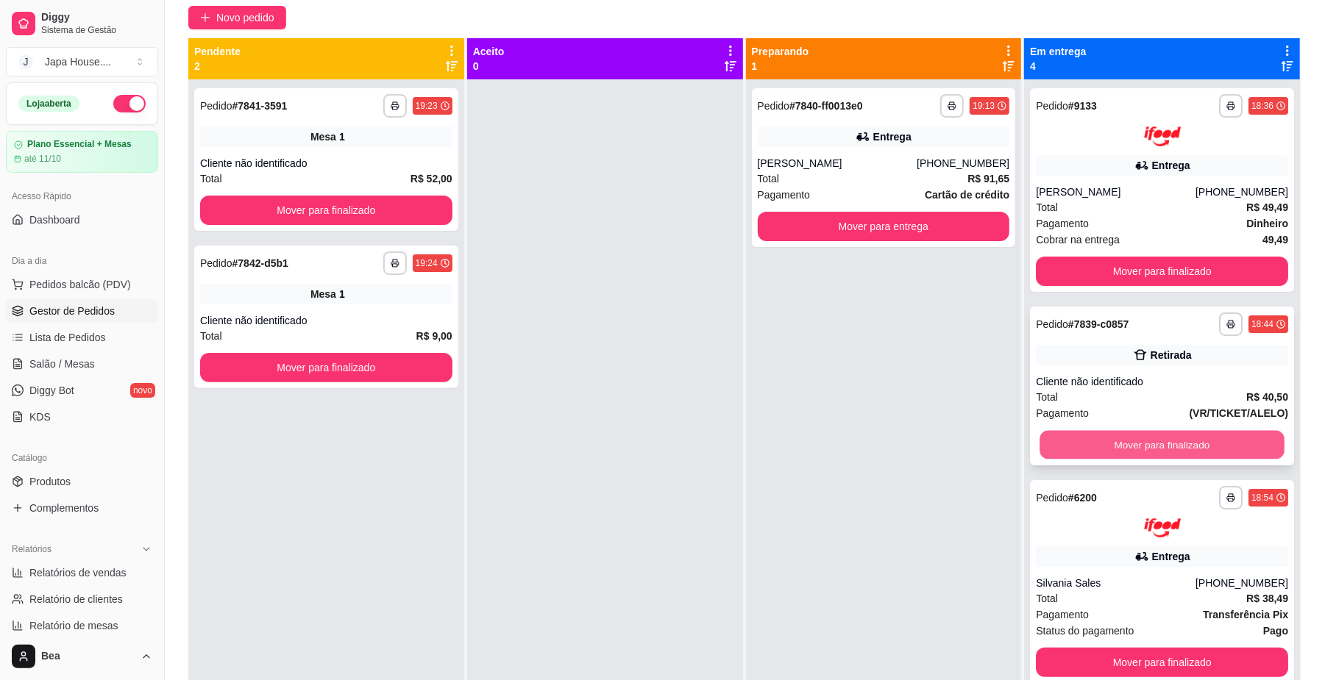
click at [1216, 434] on button "Mover para finalizado" at bounding box center [1161, 444] width 244 height 29
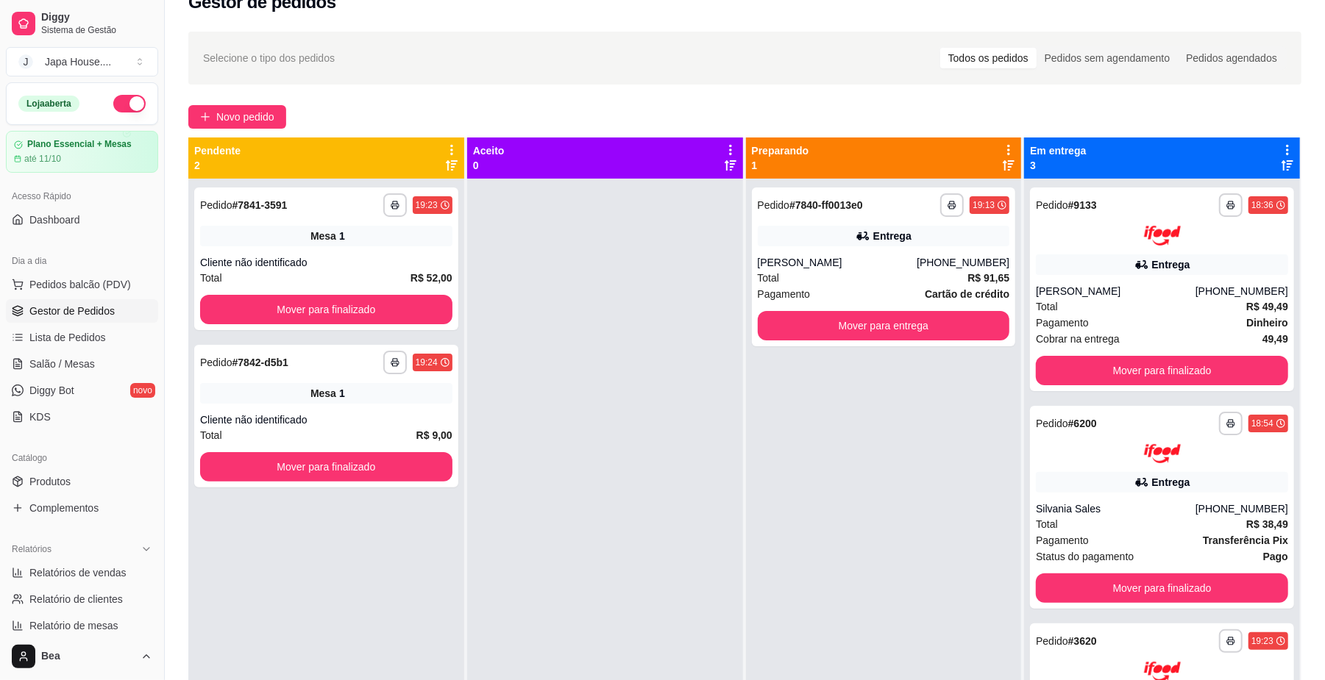
scroll to position [0, 0]
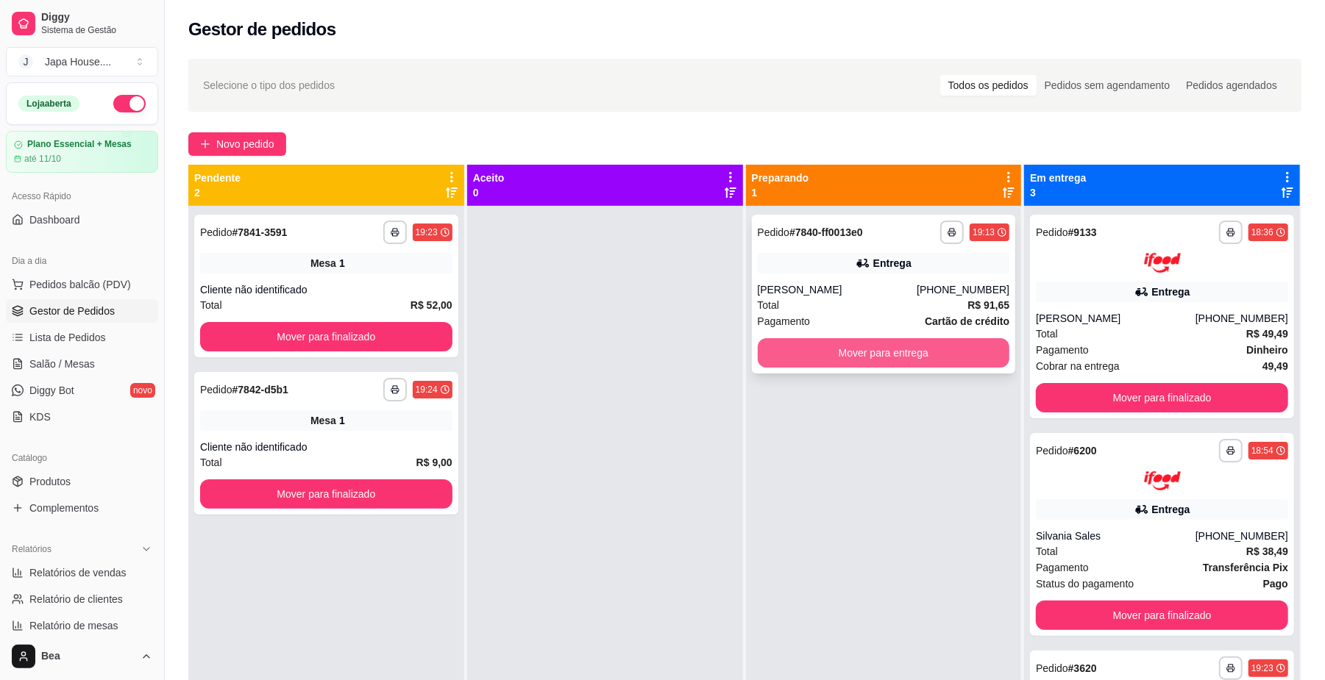
click at [809, 357] on button "Mover para entrega" at bounding box center [884, 352] width 252 height 29
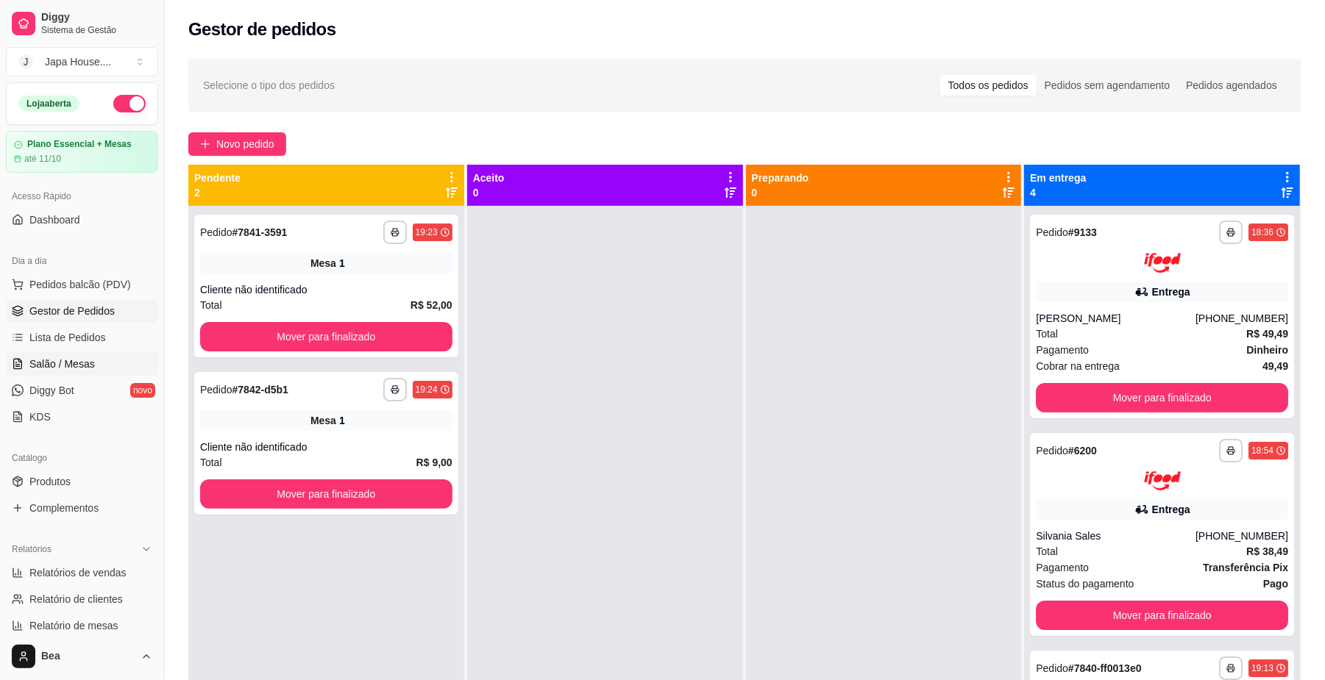
click at [85, 366] on span "Salão / Mesas" at bounding box center [61, 364] width 65 height 15
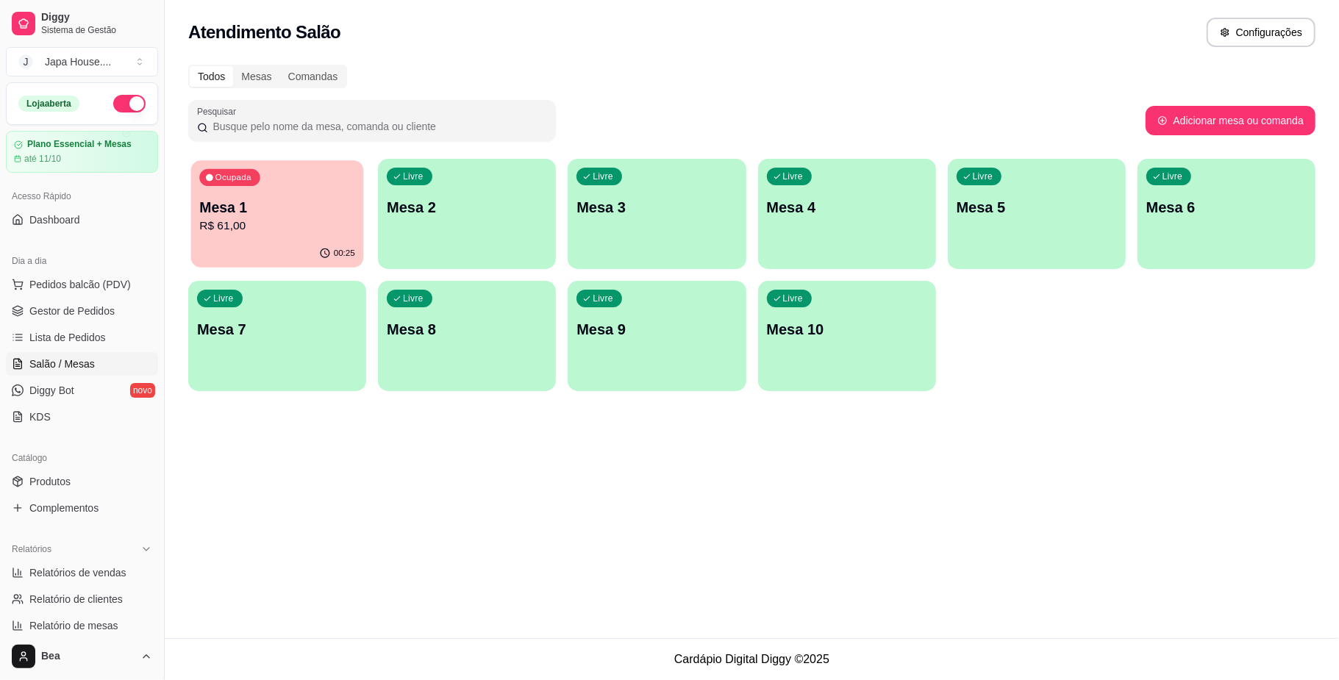
click at [293, 221] on p "R$ 61,00" at bounding box center [277, 226] width 156 height 17
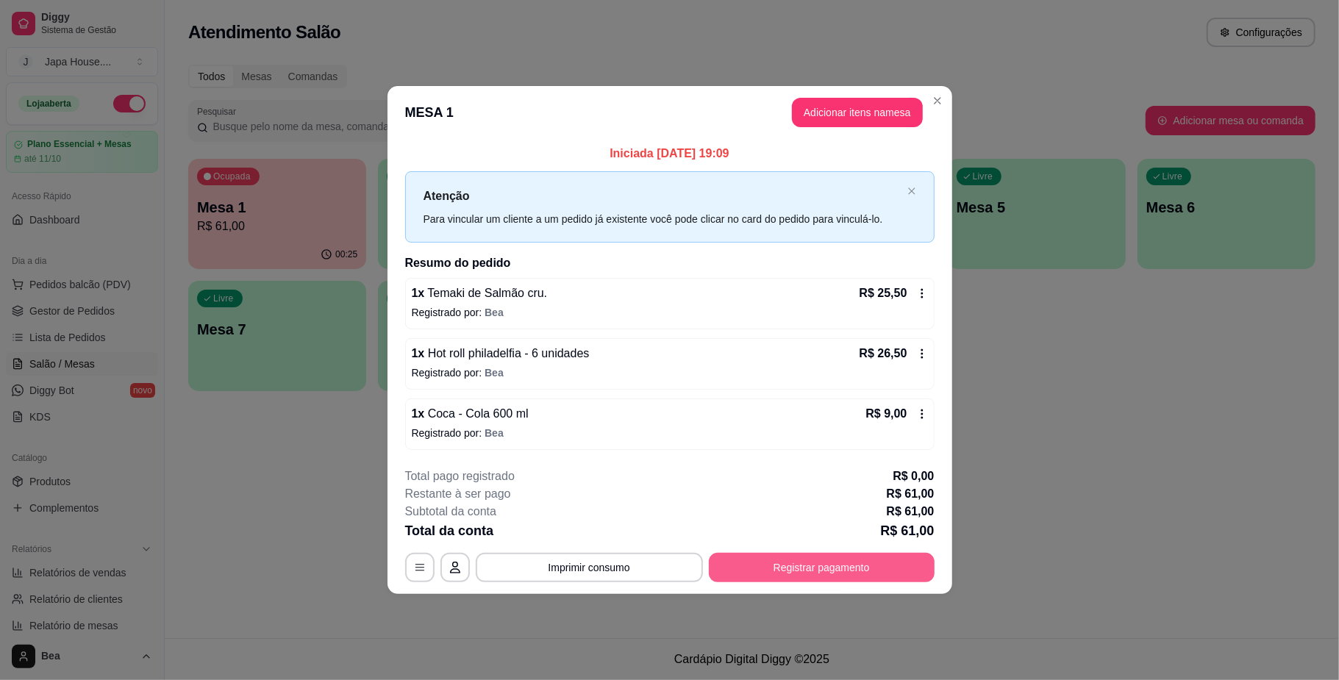
click at [802, 563] on button "Registrar pagamento" at bounding box center [822, 567] width 226 height 29
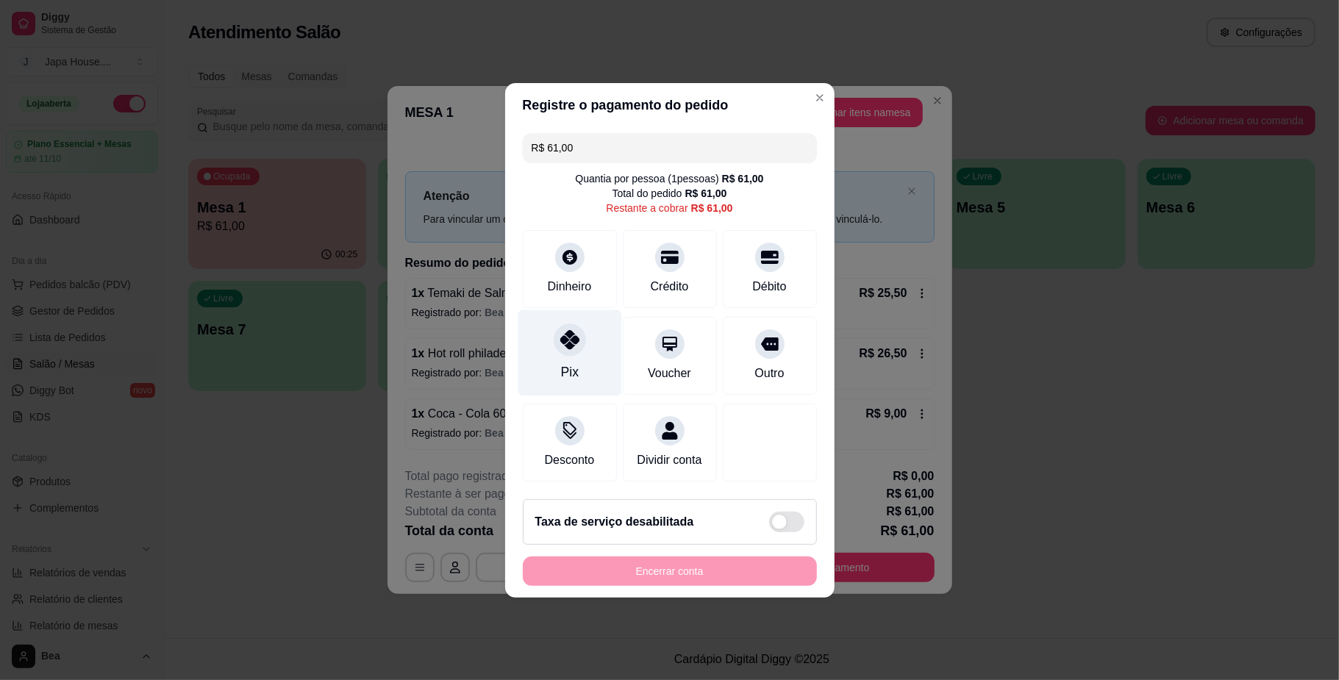
click at [568, 345] on div at bounding box center [570, 340] width 32 height 32
type input "R$ 0,00"
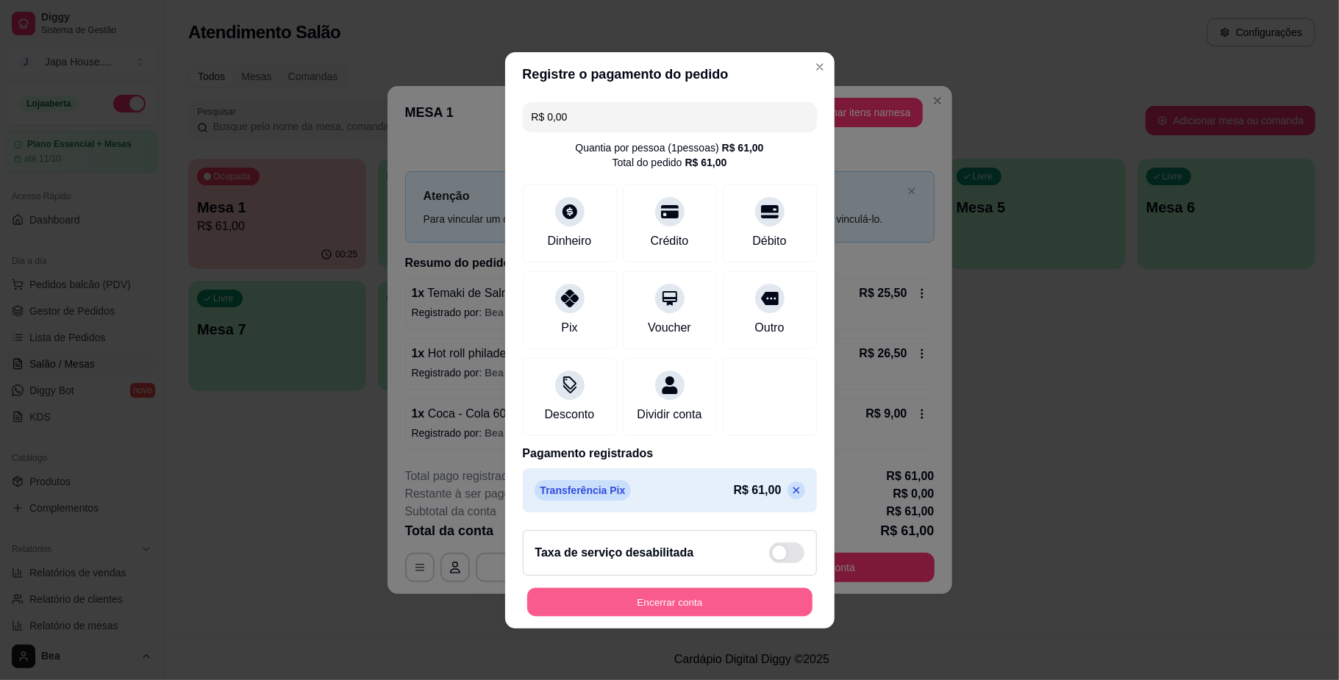
click at [666, 616] on button "Encerrar conta" at bounding box center [669, 602] width 285 height 29
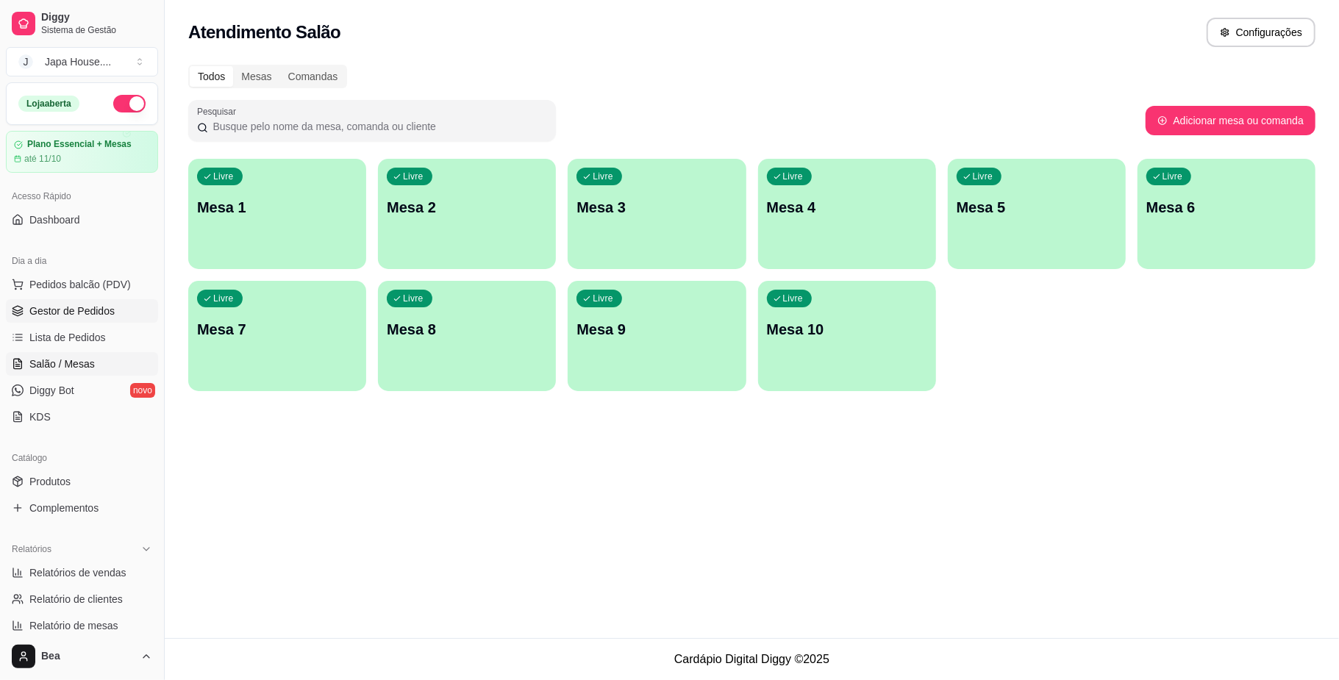
click at [104, 316] on span "Gestor de Pedidos" at bounding box center [71, 311] width 85 height 15
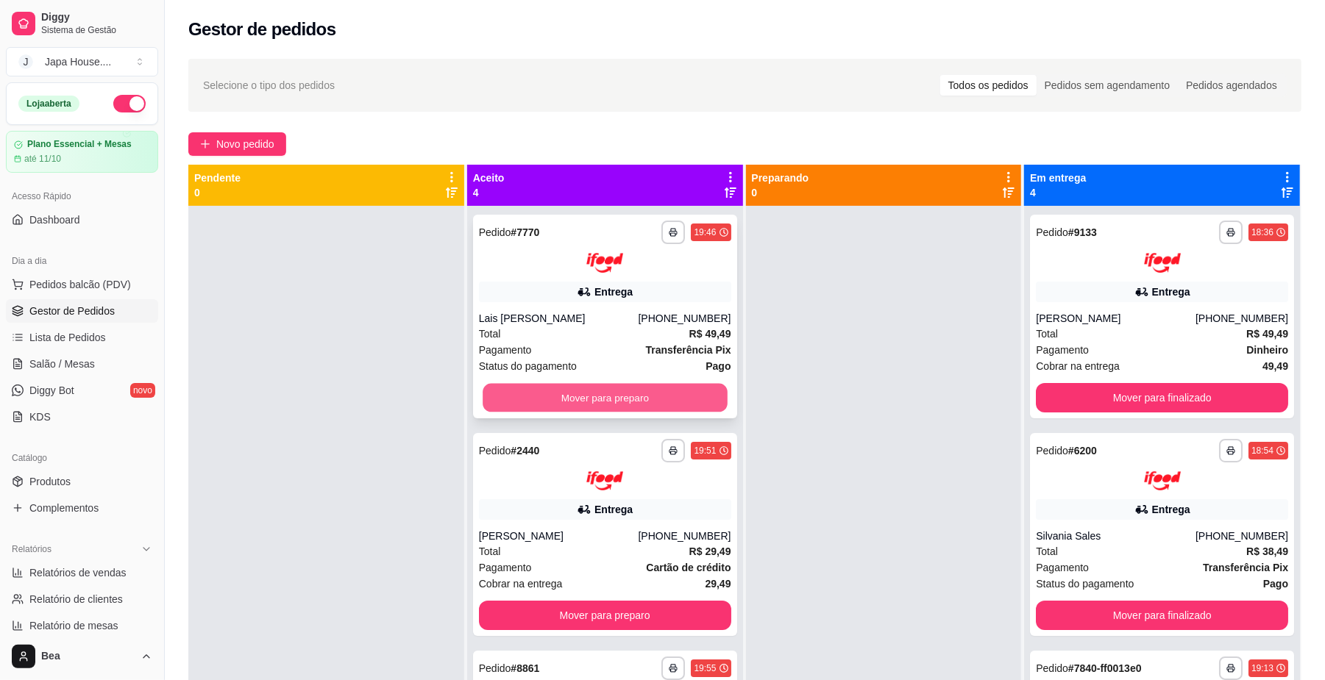
click at [613, 402] on button "Mover para preparo" at bounding box center [605, 397] width 244 height 29
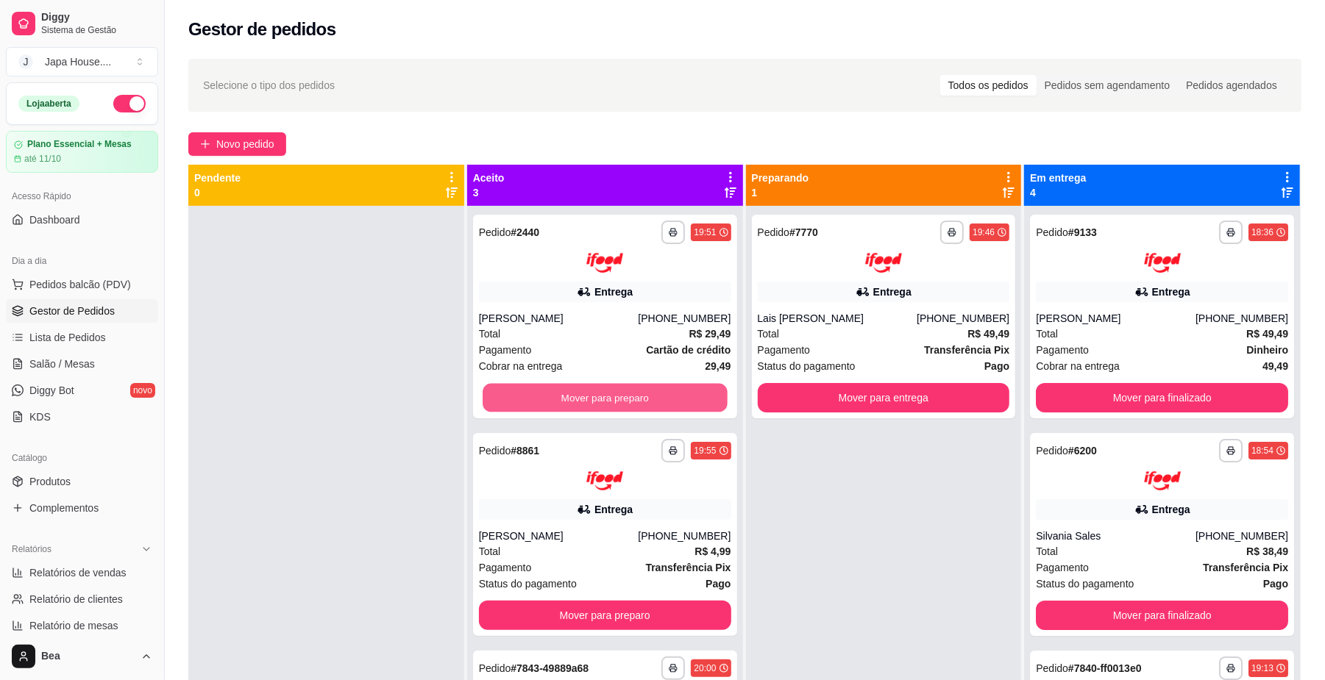
click at [613, 402] on button "Mover para preparo" at bounding box center [605, 397] width 244 height 29
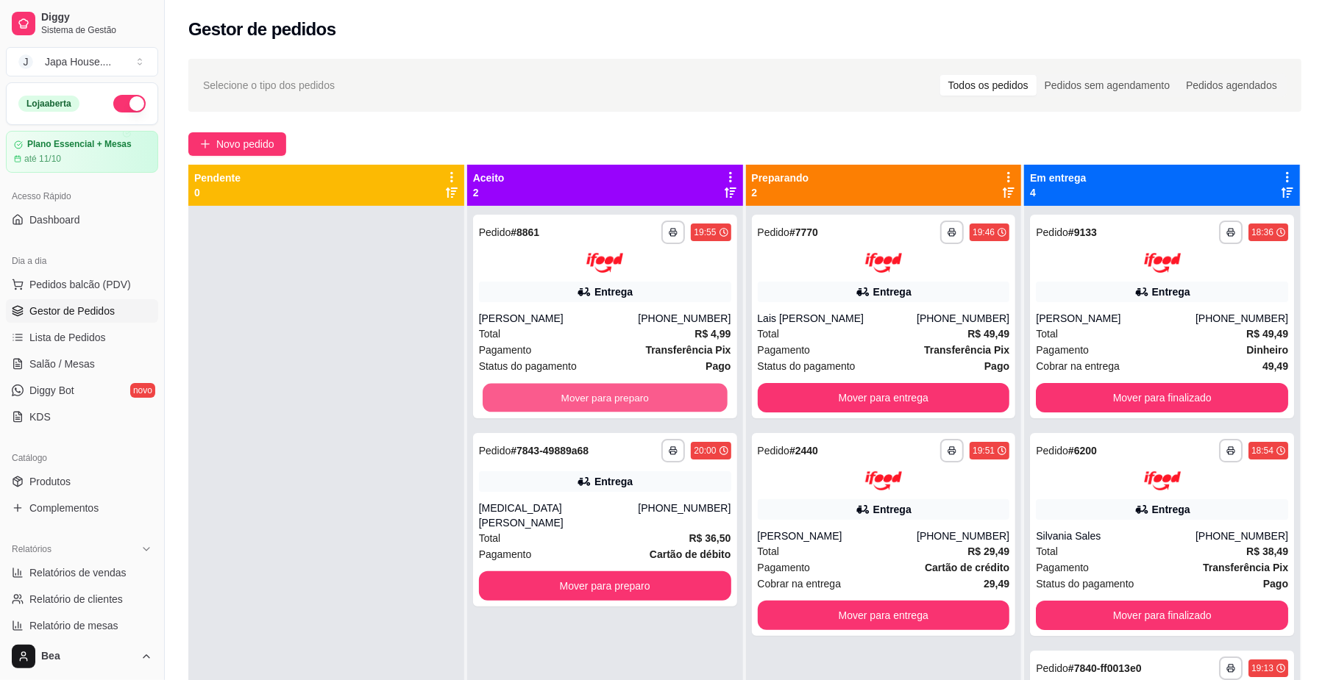
click at [613, 402] on button "Mover para preparo" at bounding box center [605, 397] width 244 height 29
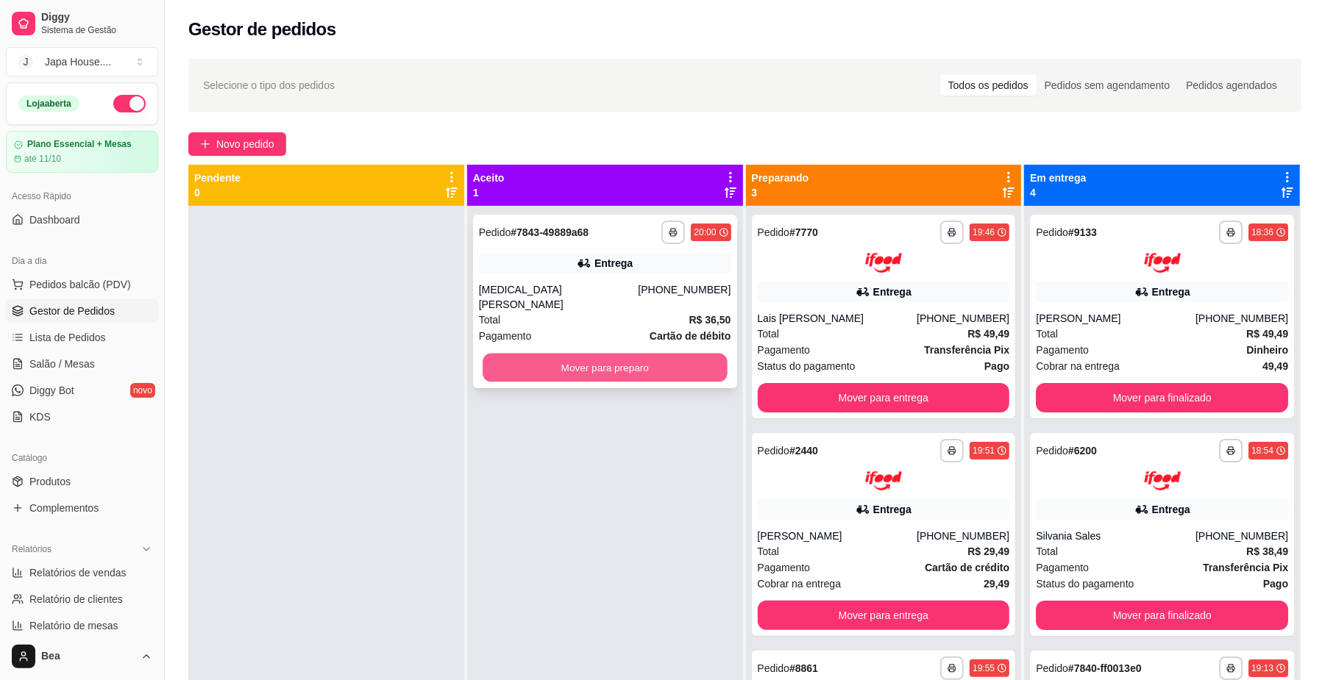
click at [628, 363] on button "Mover para preparo" at bounding box center [605, 368] width 244 height 29
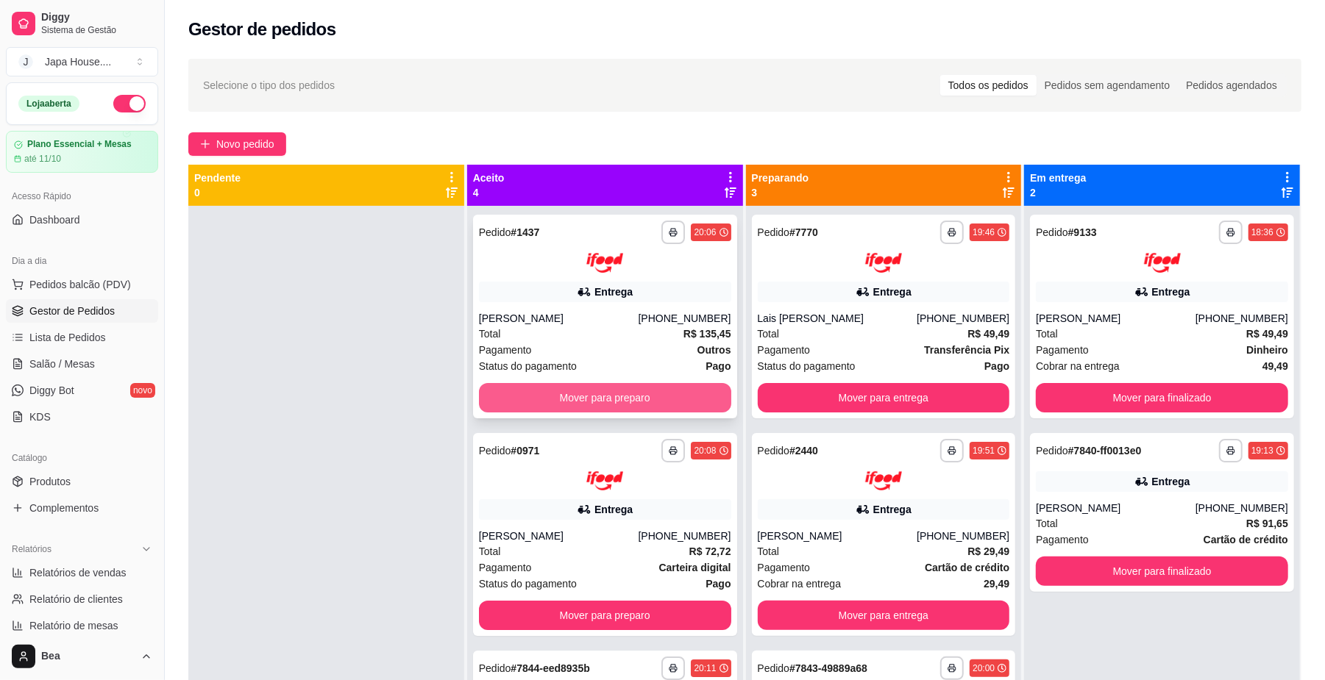
click at [652, 398] on button "Mover para preparo" at bounding box center [605, 397] width 252 height 29
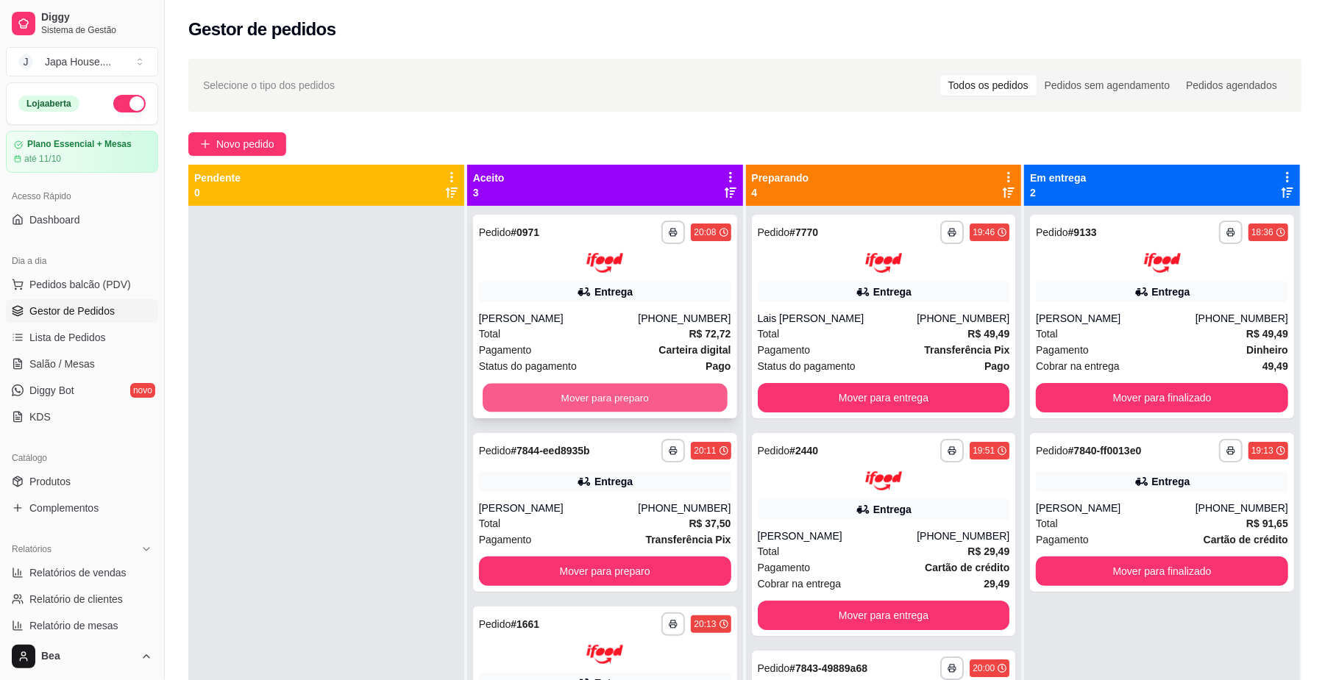
click at [669, 391] on button "Mover para preparo" at bounding box center [605, 397] width 244 height 29
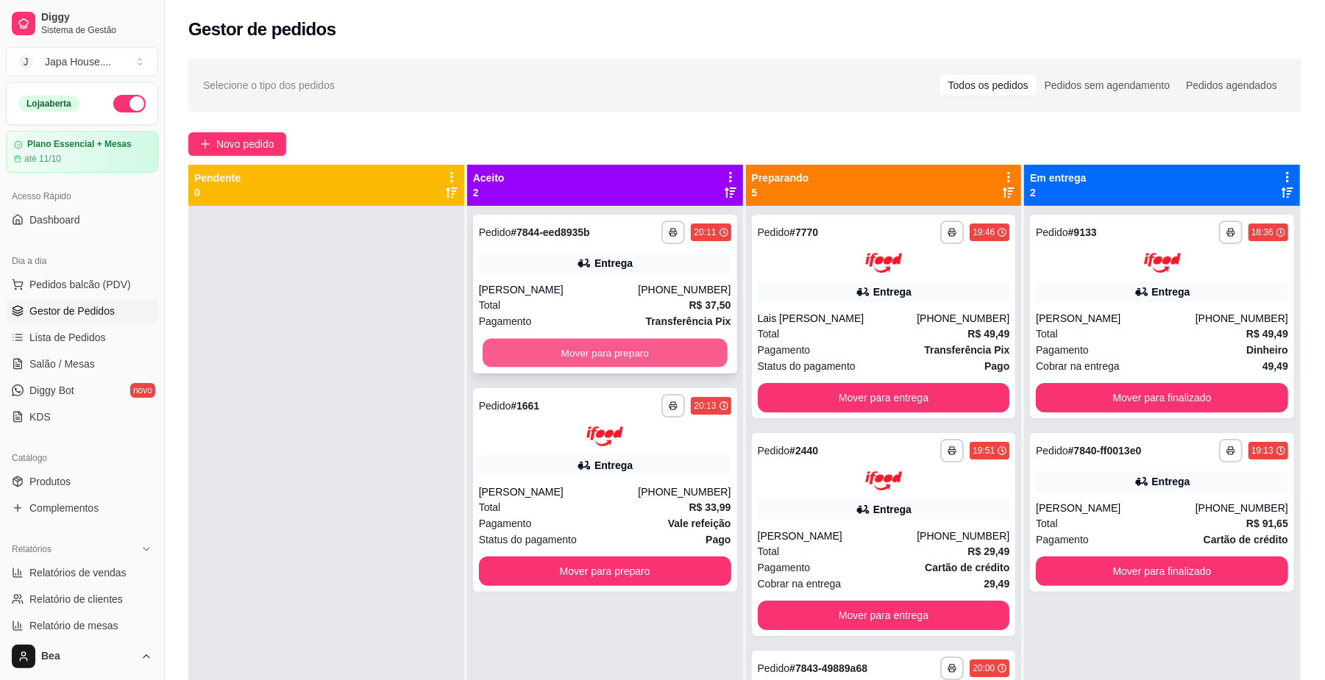
click at [683, 341] on button "Mover para preparo" at bounding box center [605, 353] width 244 height 29
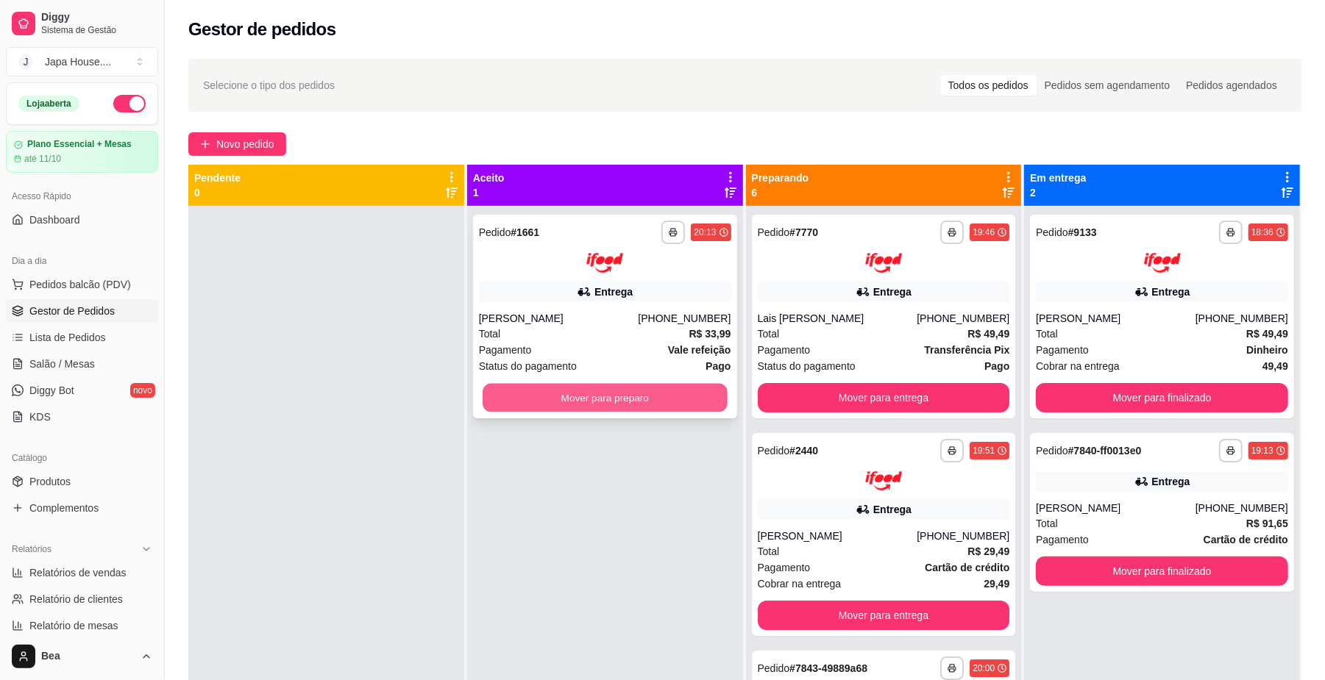
click at [686, 392] on button "Mover para preparo" at bounding box center [605, 397] width 244 height 29
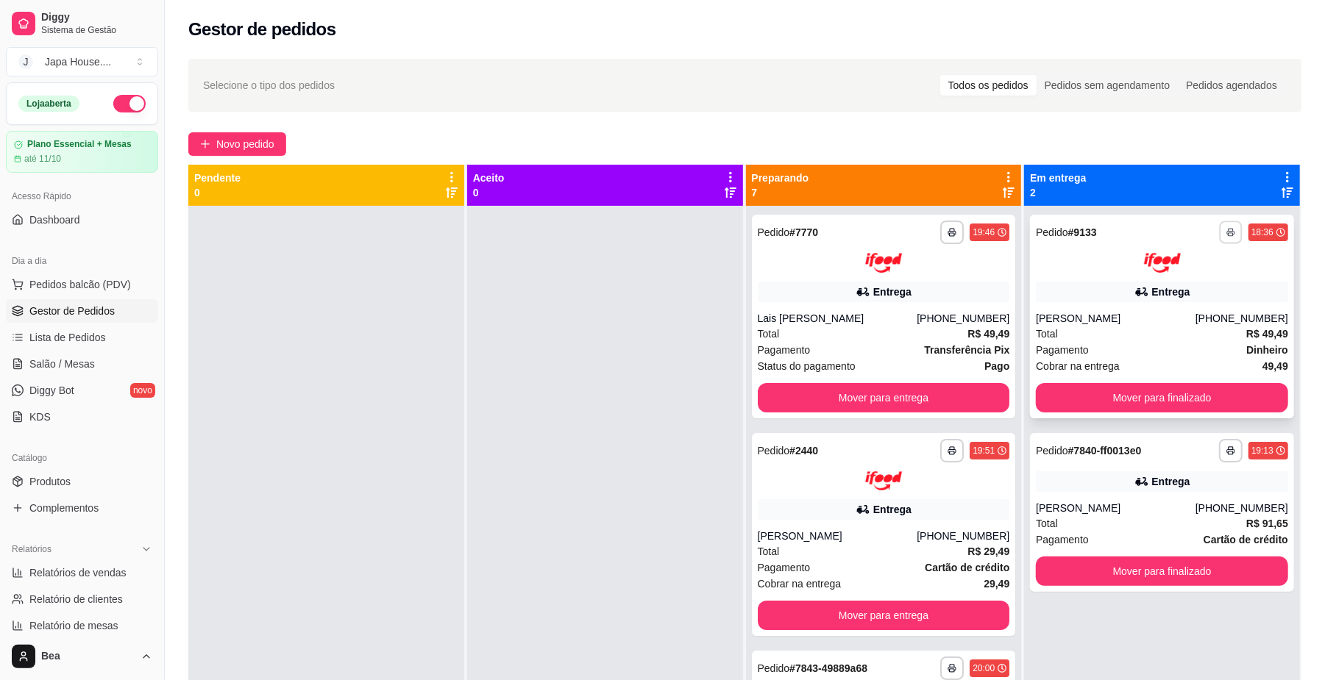
click at [1226, 229] on icon "button" at bounding box center [1230, 232] width 9 height 9
click at [1187, 307] on button "IMPRESSORA" at bounding box center [1177, 313] width 103 height 23
click at [889, 400] on button "Mover para entrega" at bounding box center [883, 397] width 244 height 29
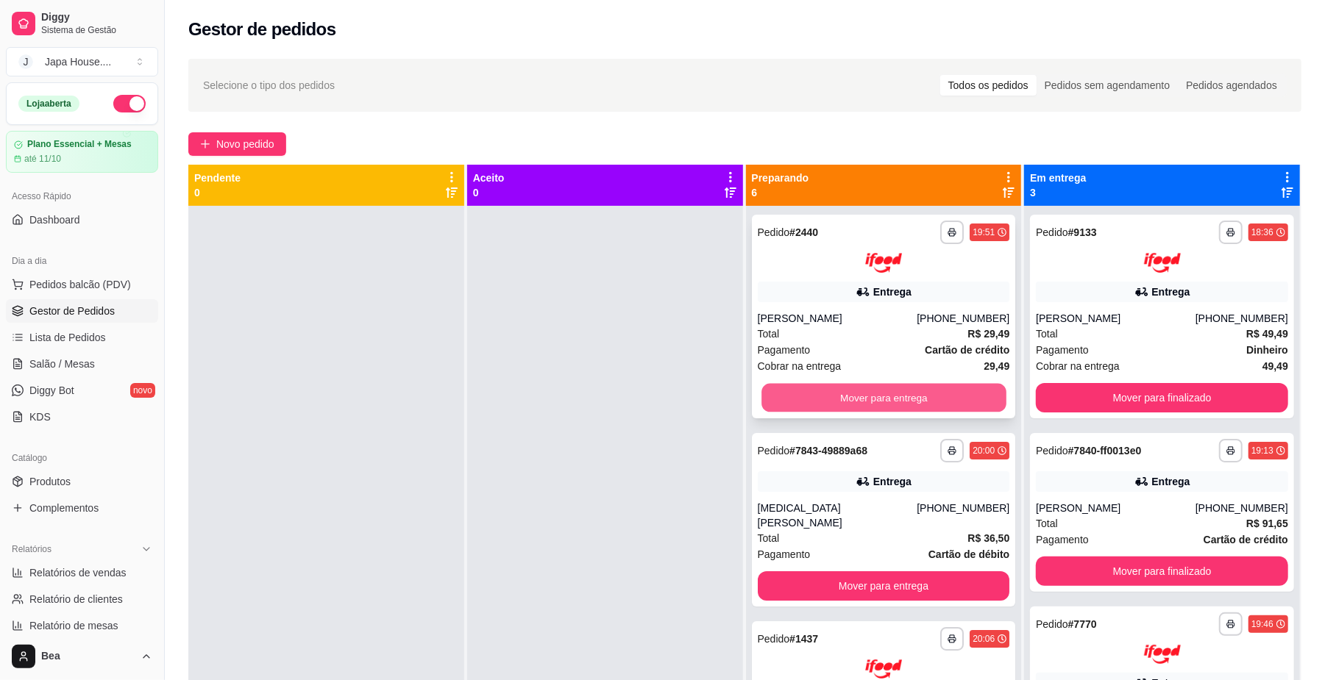
click at [892, 403] on button "Mover para entrega" at bounding box center [883, 397] width 244 height 29
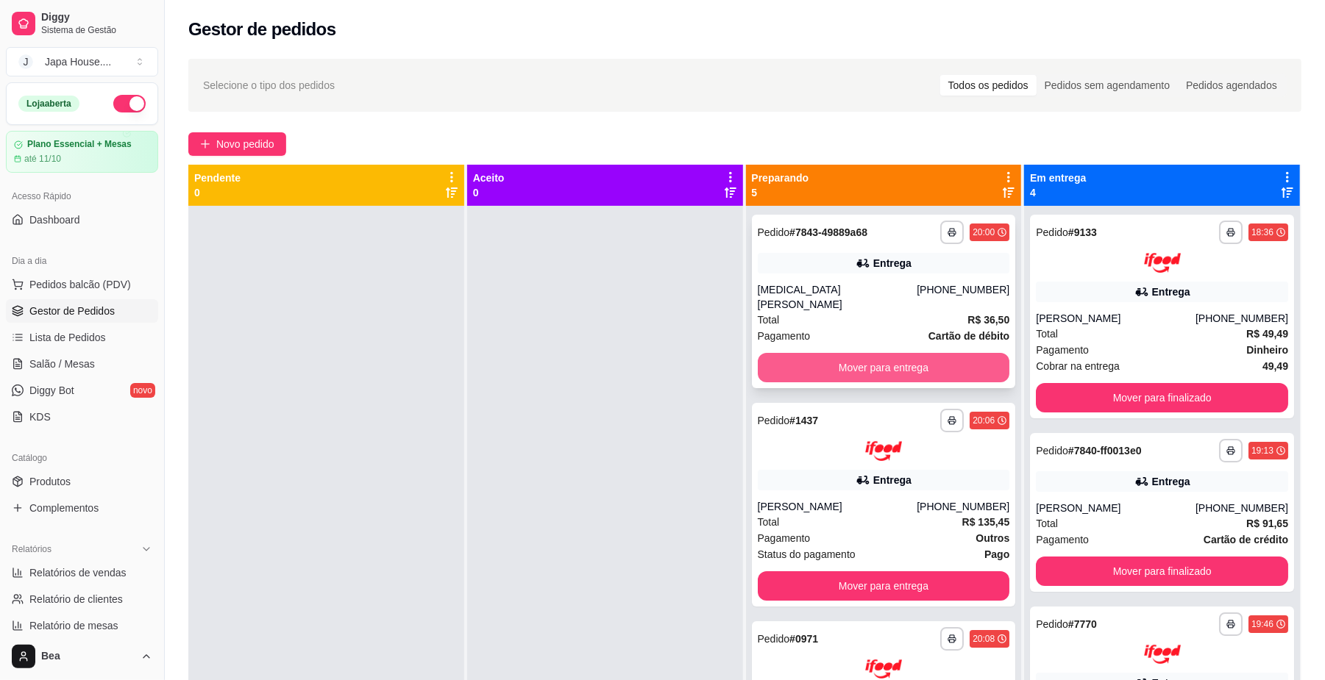
click at [830, 353] on button "Mover para entrega" at bounding box center [884, 367] width 252 height 29
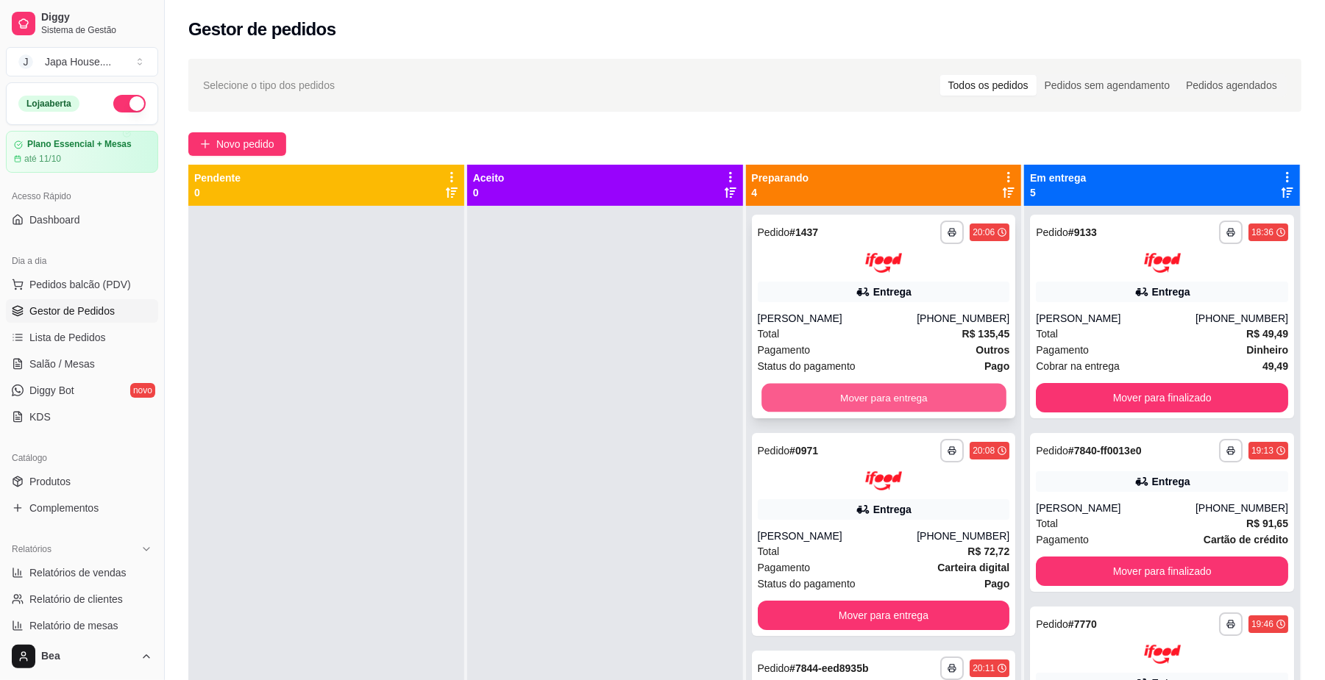
click at [921, 392] on button "Mover para entrega" at bounding box center [883, 397] width 244 height 29
